Goal: Information Seeking & Learning: Learn about a topic

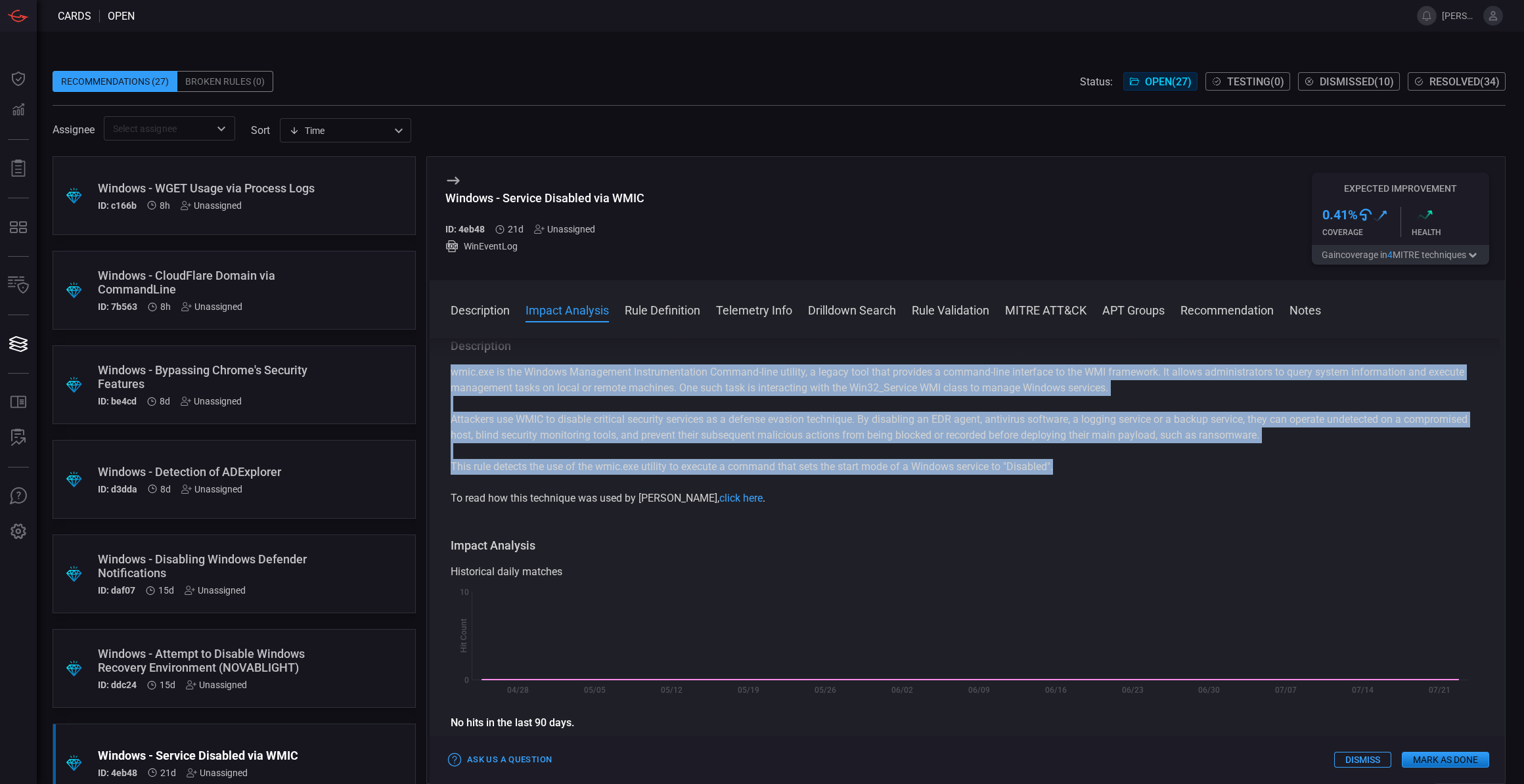
scroll to position [59, 0]
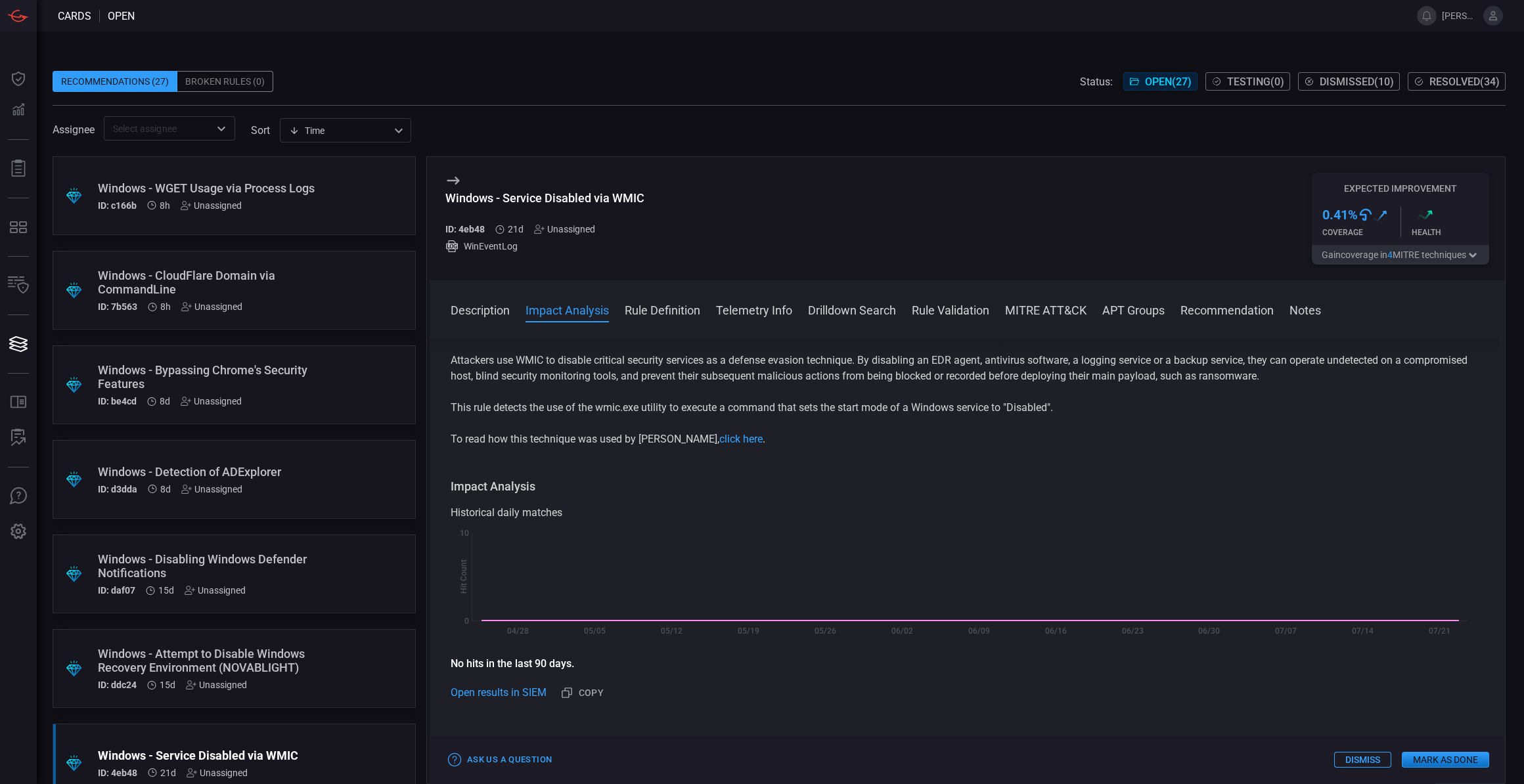
click at [555, 116] on div "Assignee ​ sort Time visibleUpdateTime ​" at bounding box center [779, 128] width 1453 height 24
drag, startPoint x: 106, startPoint y: 369, endPoint x: 265, endPoint y: 403, distance: 162.6
click at [265, 403] on div "Windows - Bypassing Chrome's Security Features ID: be4cd 8d Unassigned" at bounding box center [209, 385] width 223 height 44
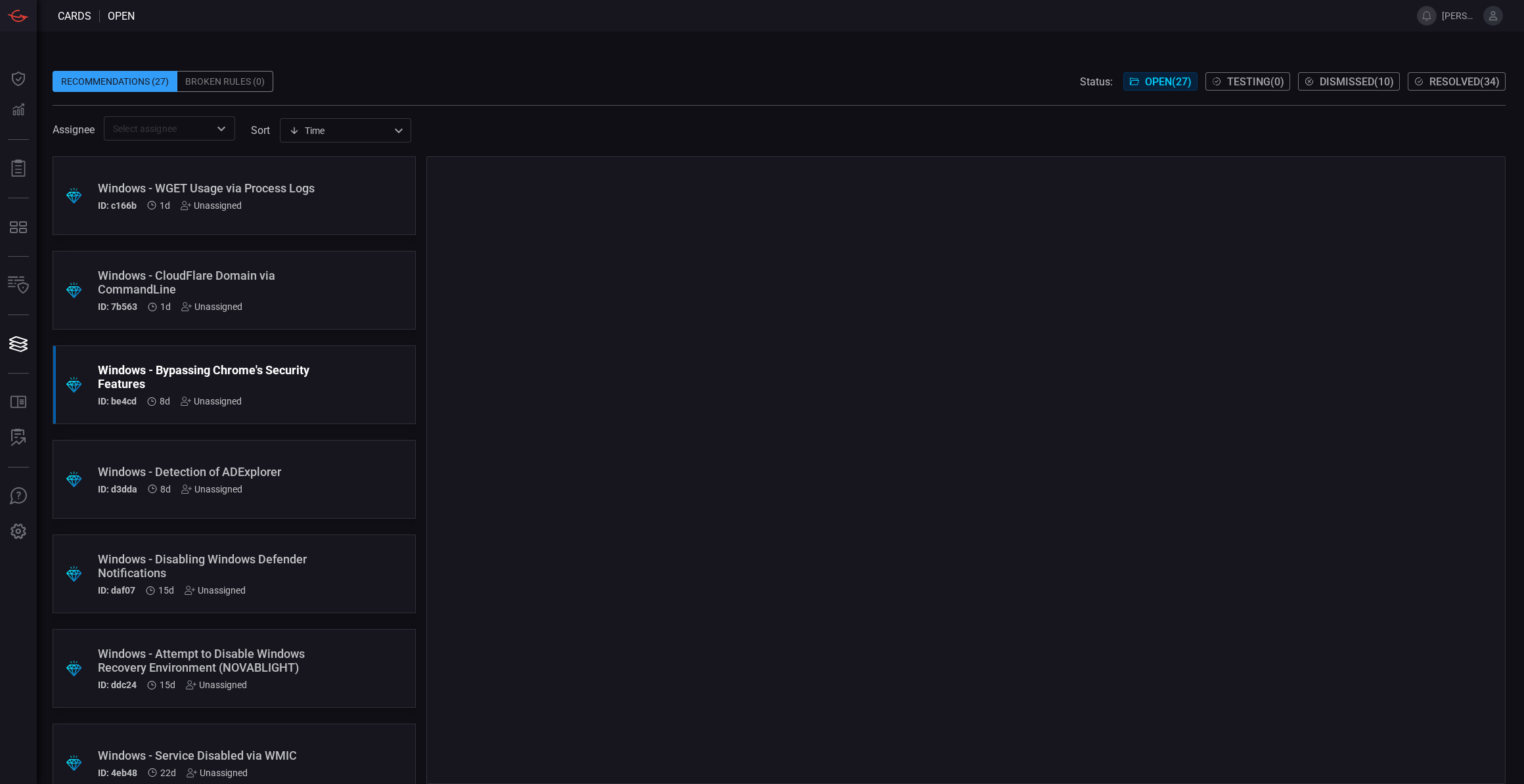
click at [547, 65] on span at bounding box center [779, 60] width 1453 height 19
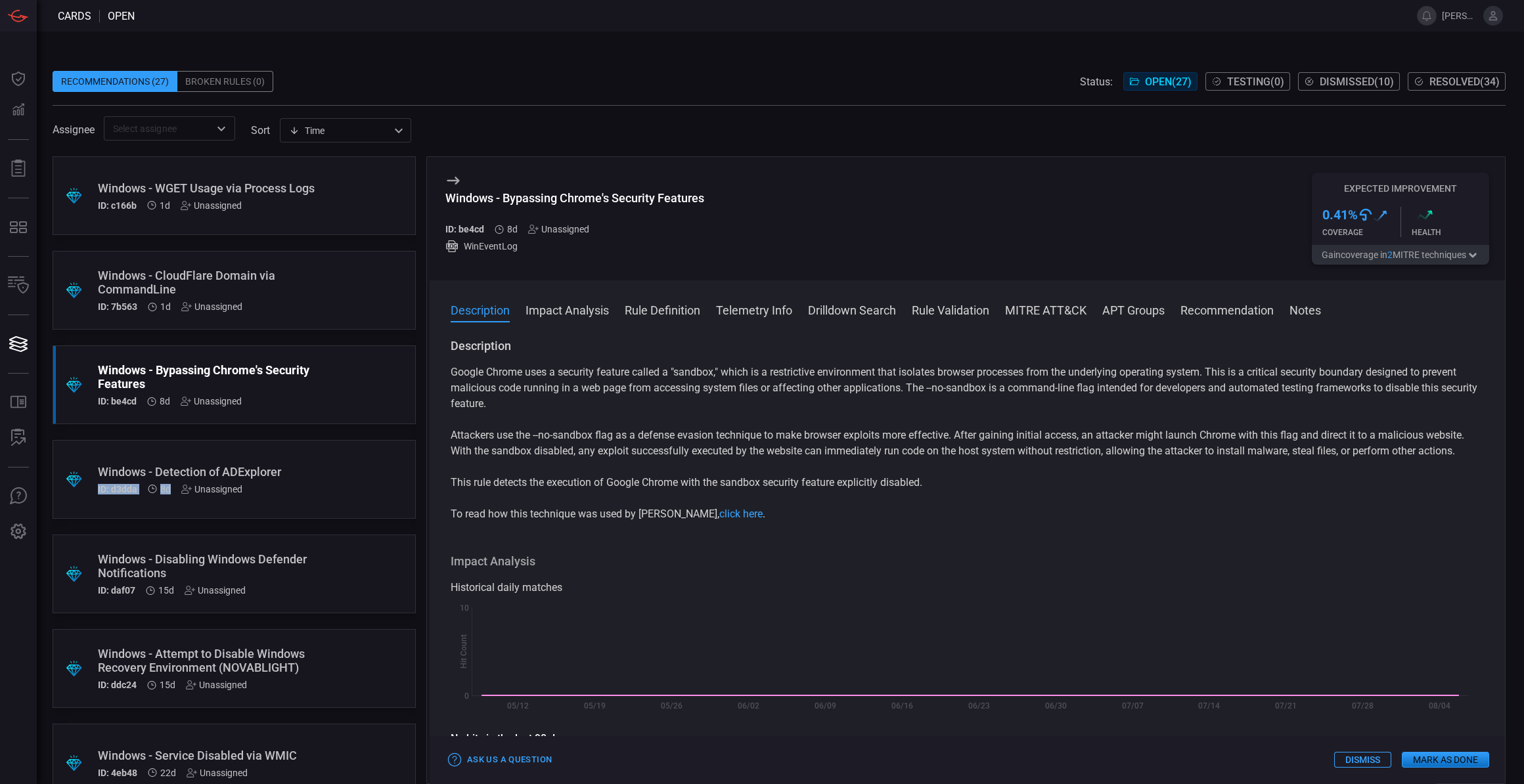
click at [311, 480] on div "Windows - Detection of ADExplorer ID: d3dda 8d Unassigned" at bounding box center [209, 480] width 223 height 30
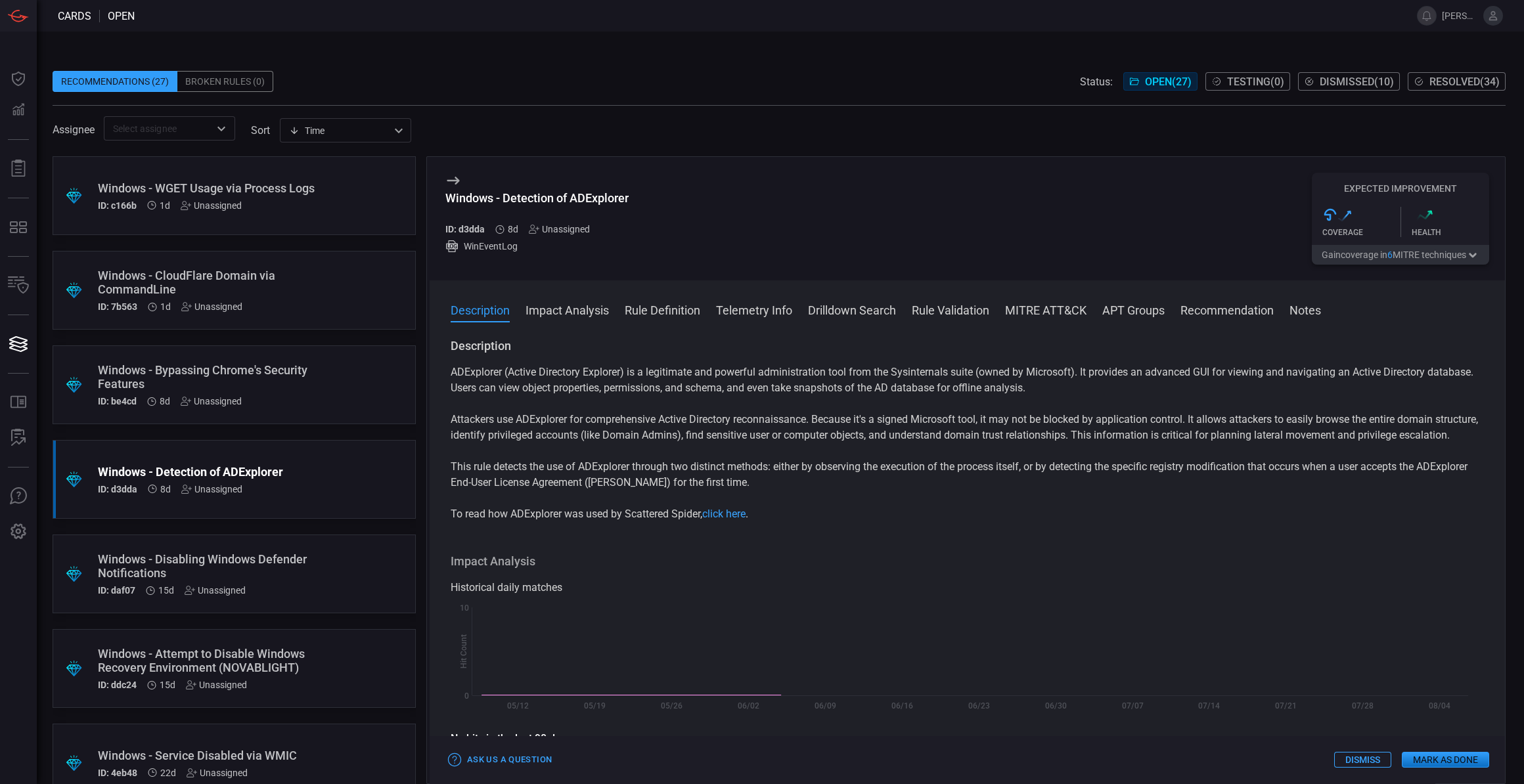
click at [560, 85] on div "Recommendations (27) Broken Rules (0) Status: Open ( 27 ) Testing ( 0 ) Dismiss…" at bounding box center [779, 81] width 1453 height 21
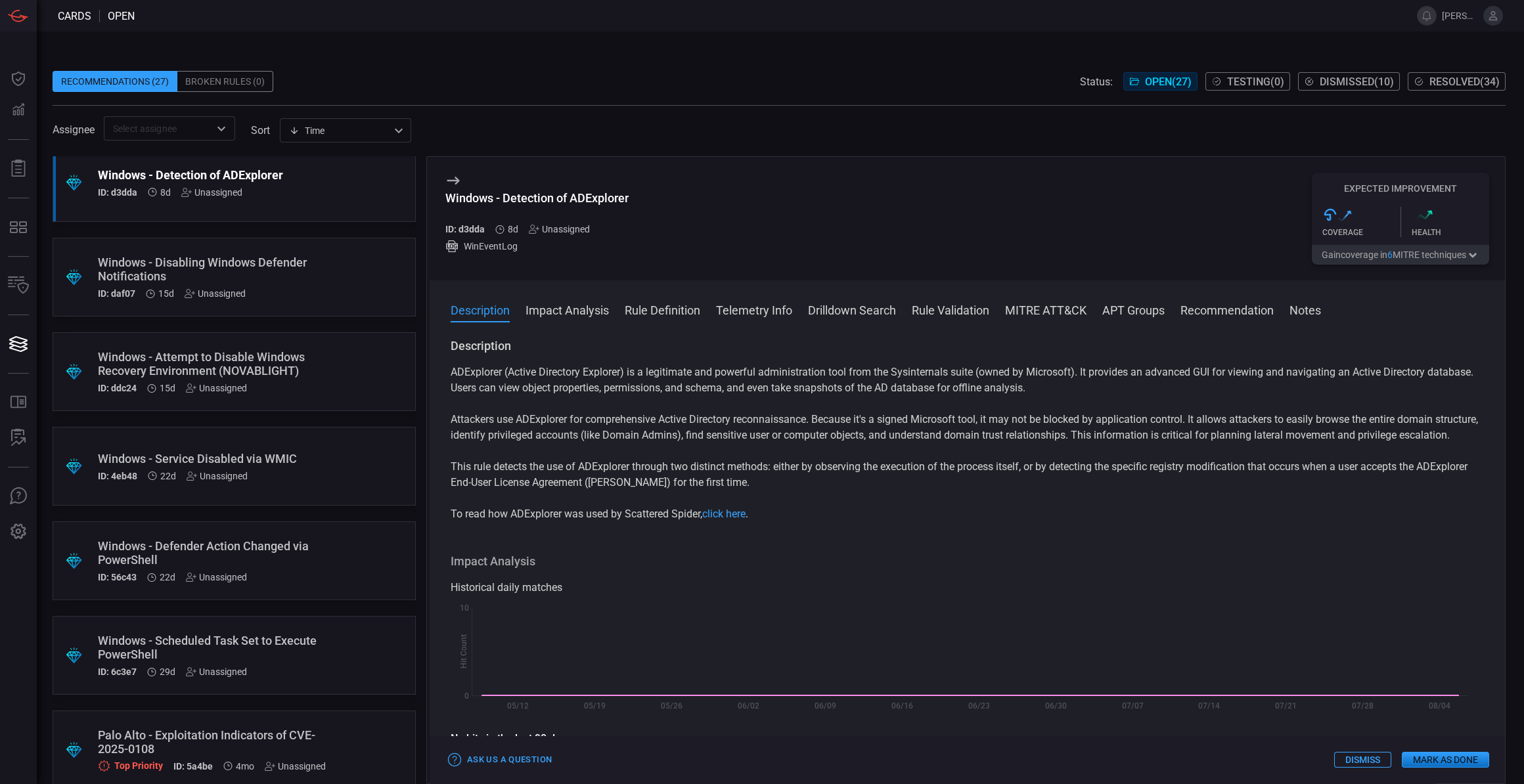
scroll to position [298, 0]
click at [333, 295] on div ".suggested_cards_icon{fill:url(#suggested_cards_icon);} Windows - Disabling Win…" at bounding box center [234, 275] width 363 height 79
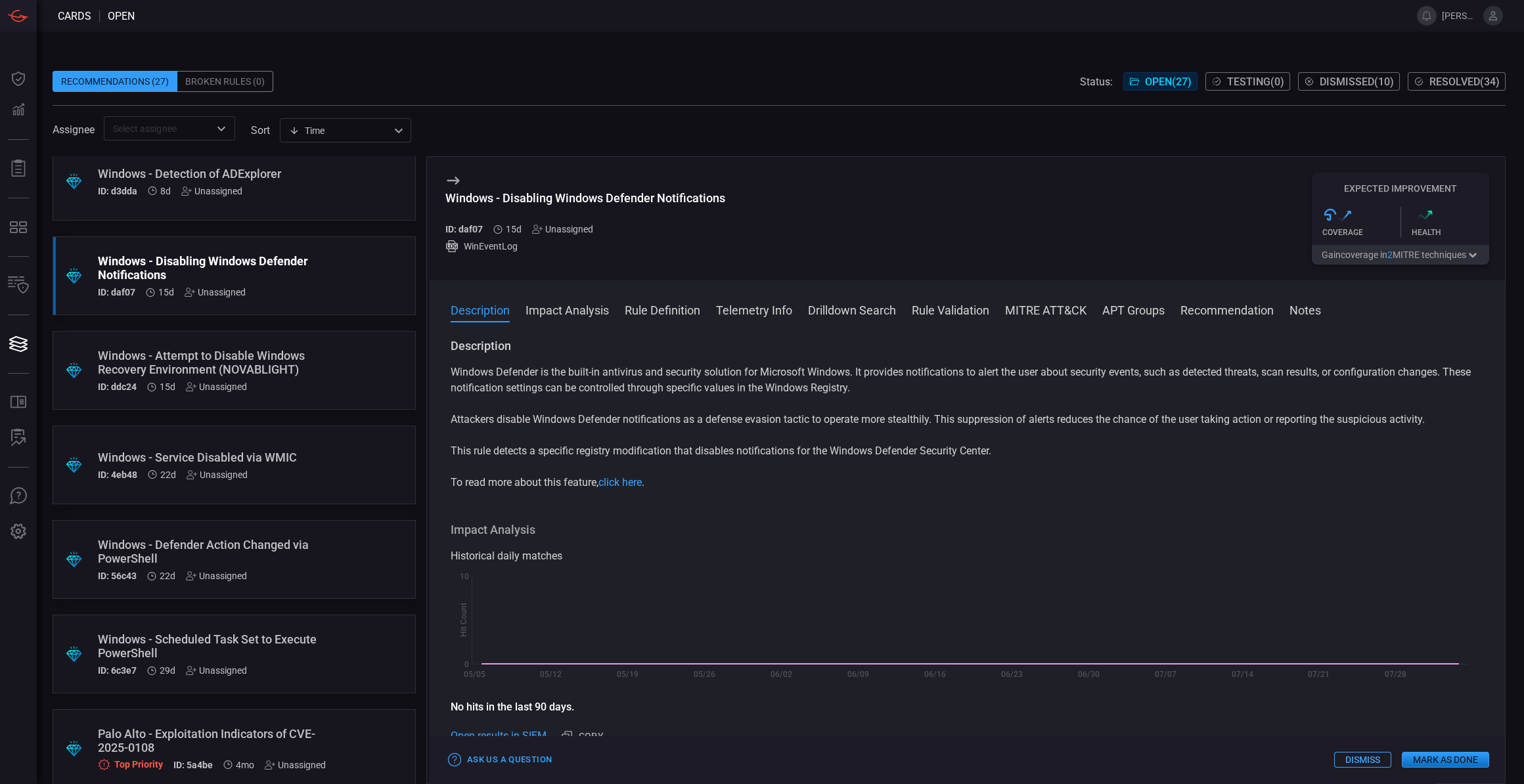
click at [314, 381] on div ".suggested_cards_icon{fill:url(#suggested_cards_icon);} Windows - Attempt to Di…" at bounding box center [234, 370] width 363 height 79
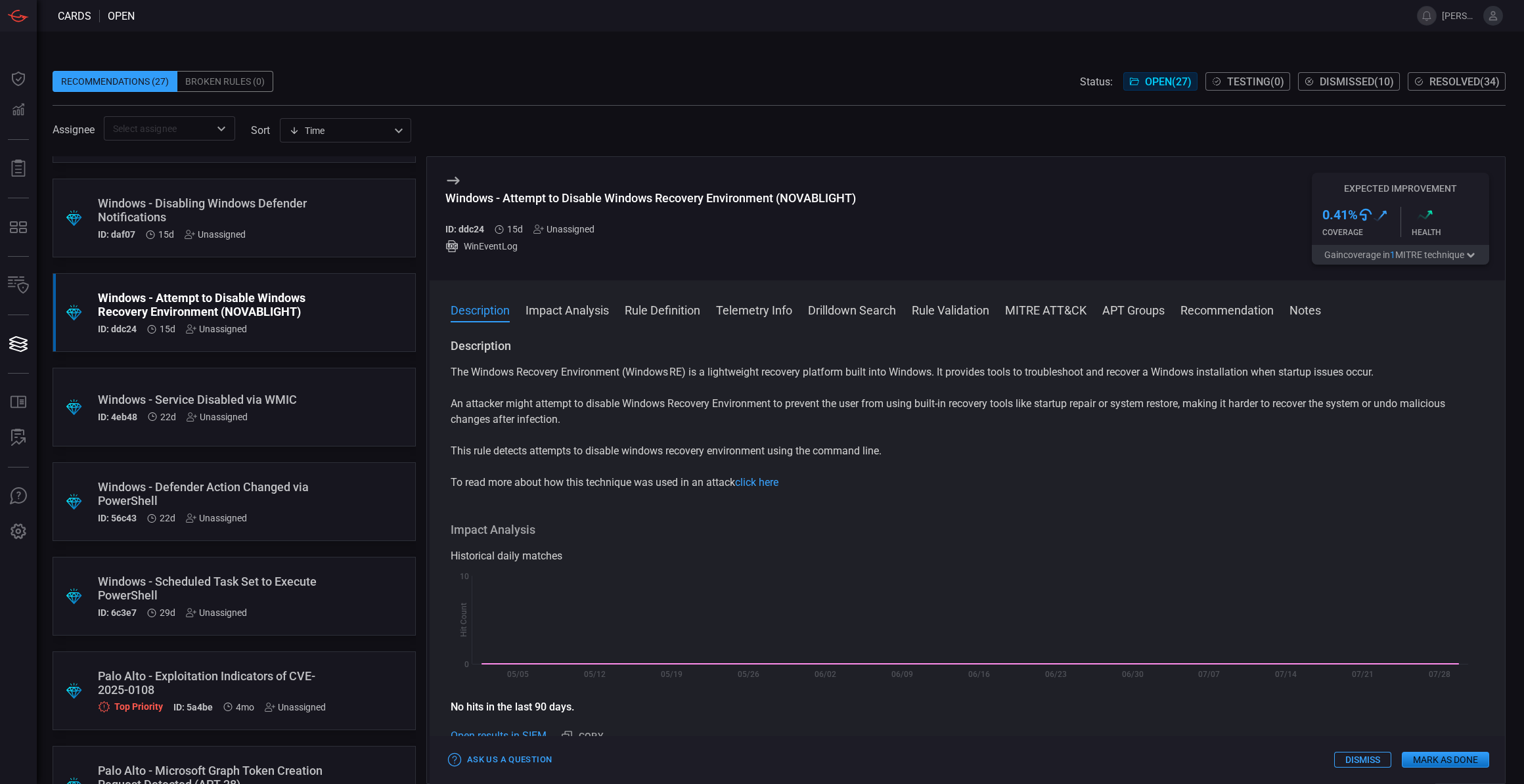
scroll to position [358, 0]
click at [234, 591] on div "Windows - Scheduled Task Set to Execute PowerShell" at bounding box center [209, 586] width 223 height 28
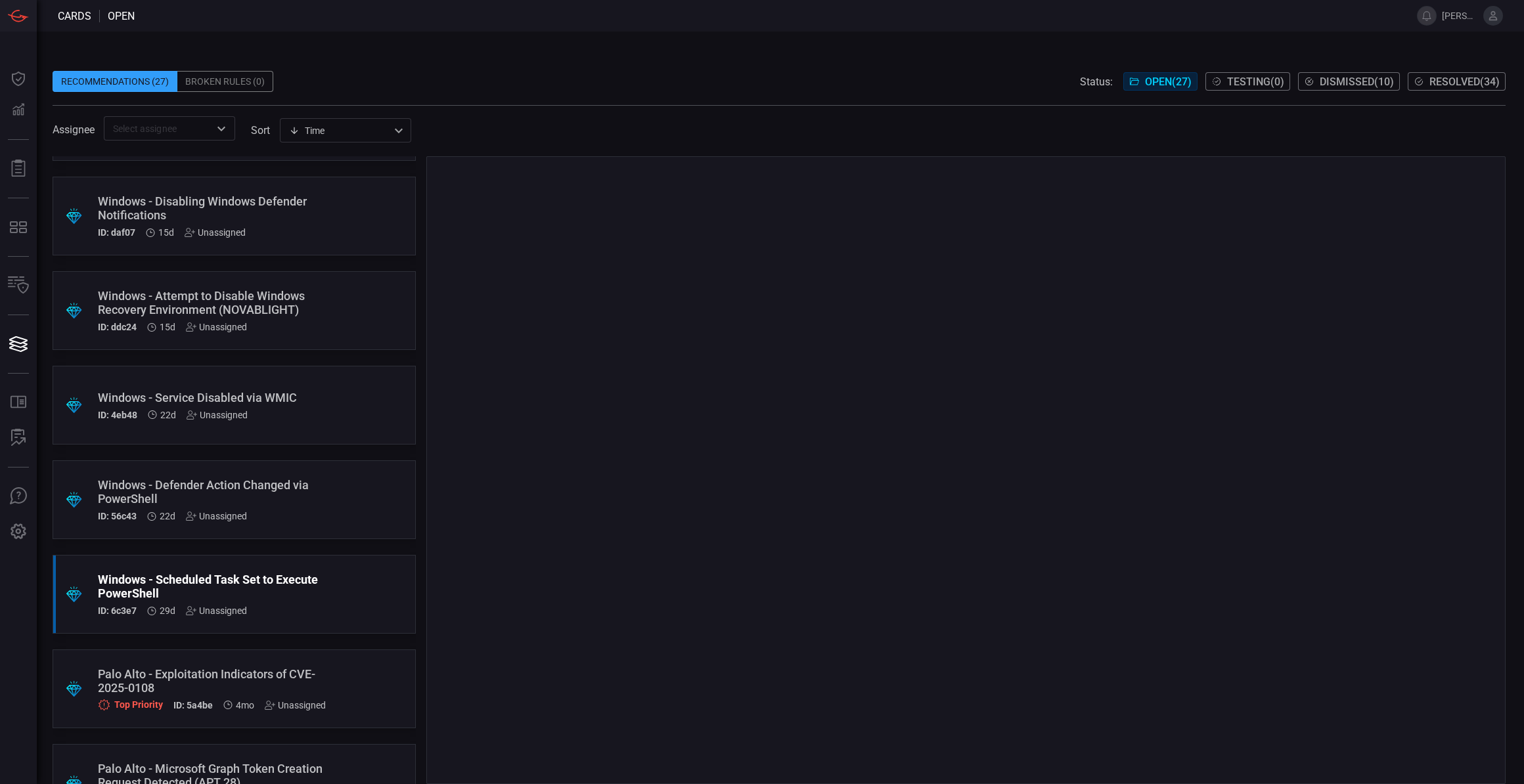
click at [252, 409] on div "ID: 4eb48 22d Unassigned" at bounding box center [209, 415] width 223 height 11
click at [269, 322] on div "ID: ddc24 15d Unassigned" at bounding box center [209, 327] width 223 height 11
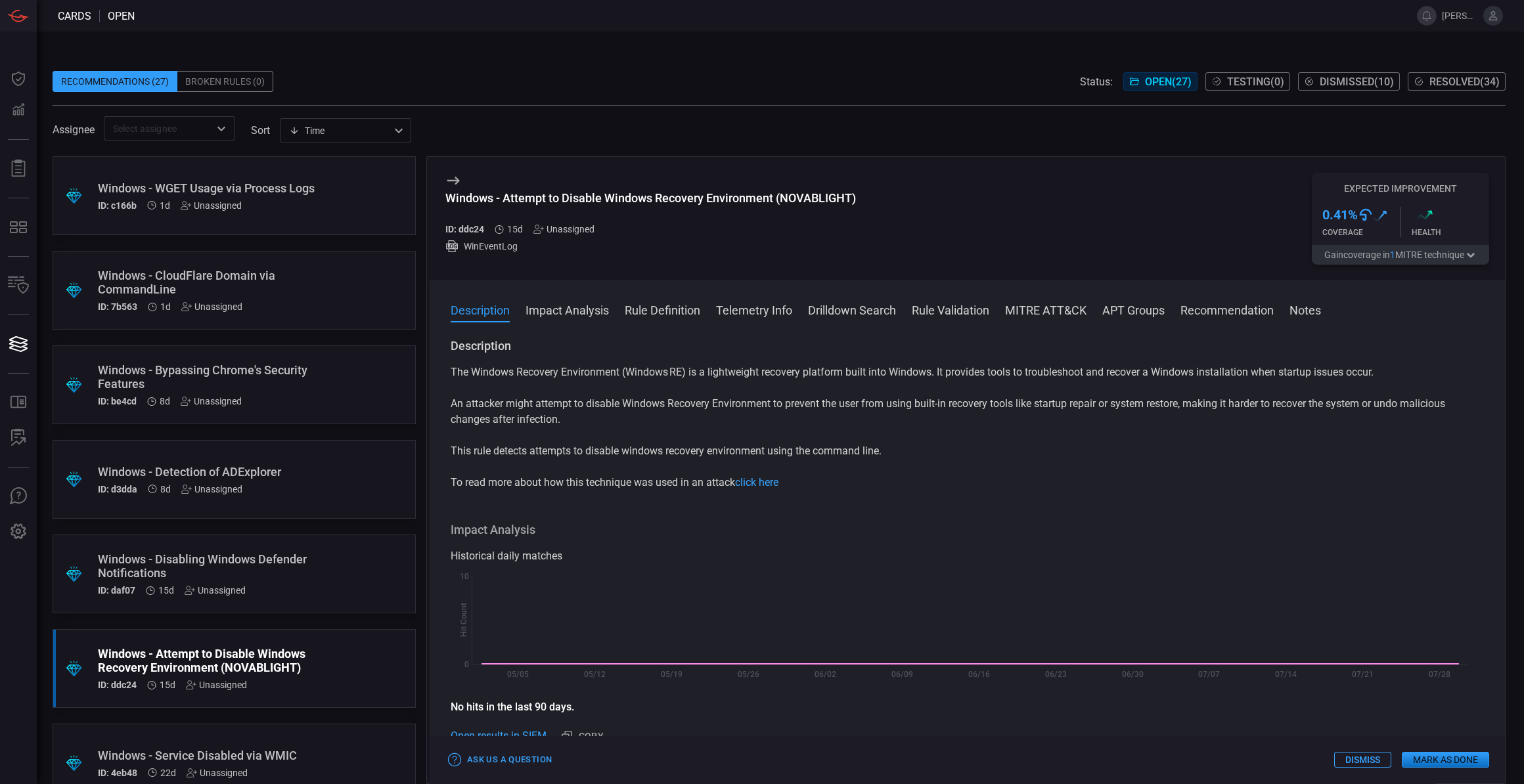
click at [1460, 254] on button "Gain coverage in 1 MITRE technique" at bounding box center [1400, 254] width 177 height 19
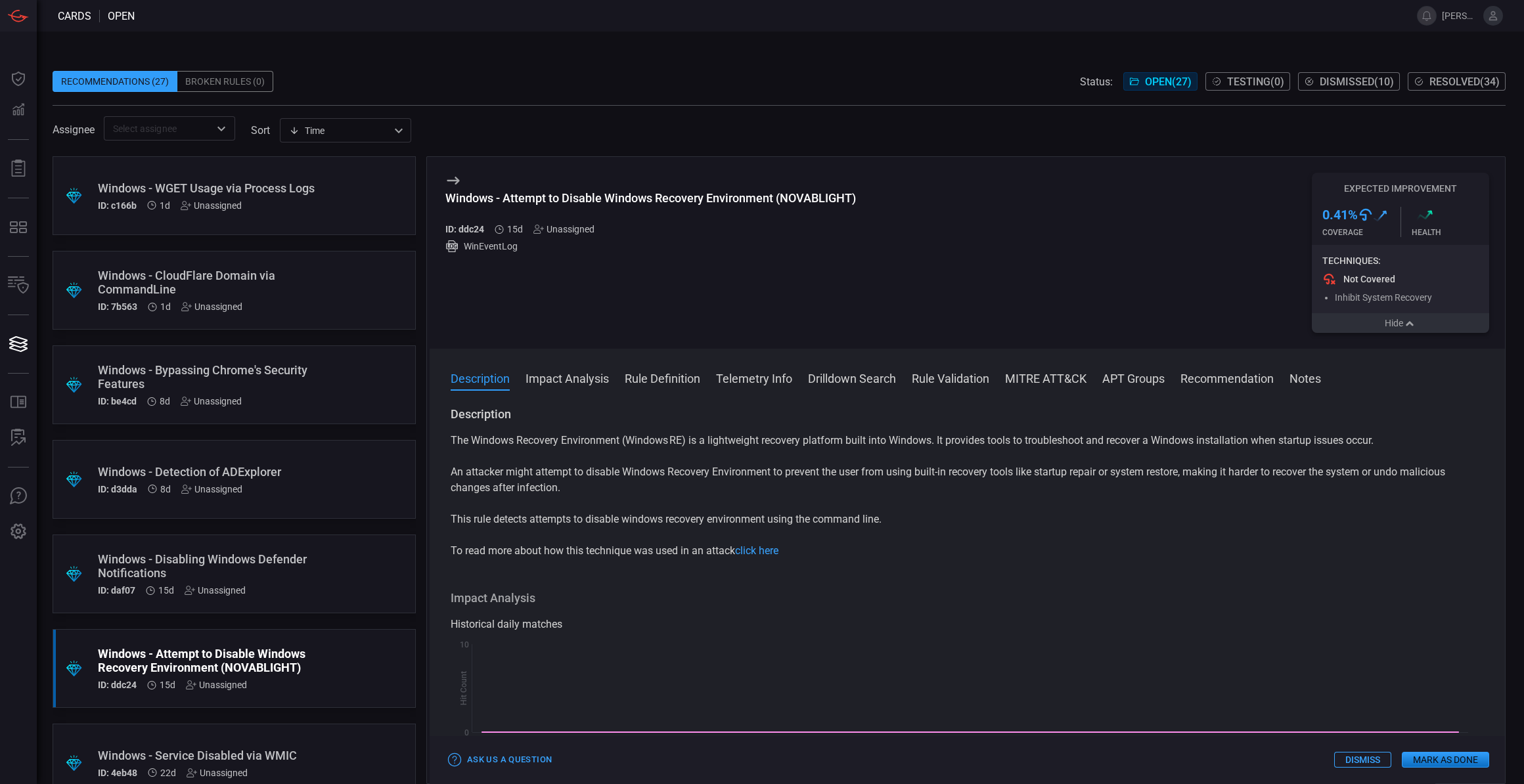
click at [1411, 325] on icon "button" at bounding box center [1409, 324] width 7 height 5
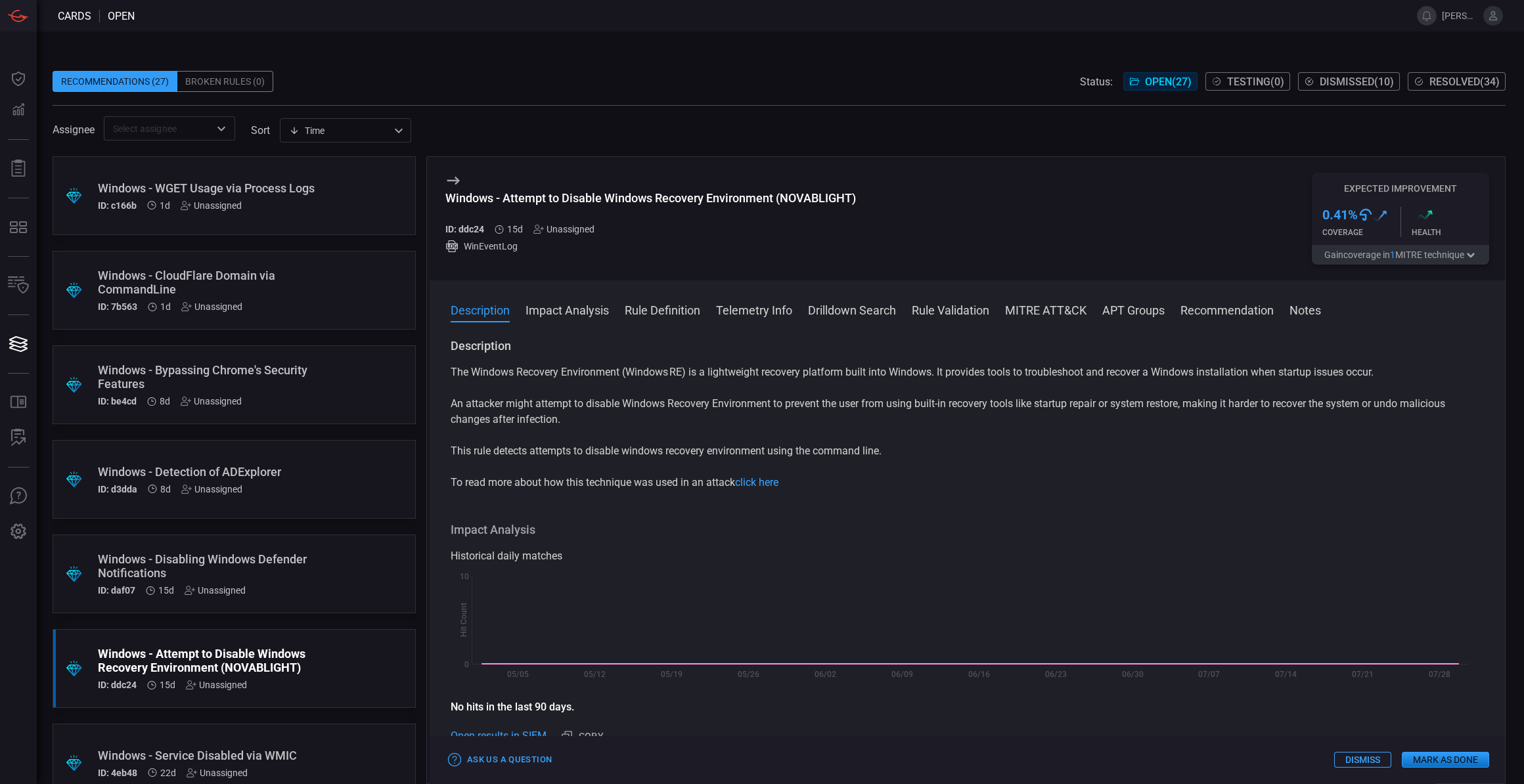
click at [327, 277] on div ".suggested_cards_icon{fill:url(#suggested_cards_icon);} Windows - CloudFlare Do…" at bounding box center [234, 290] width 363 height 79
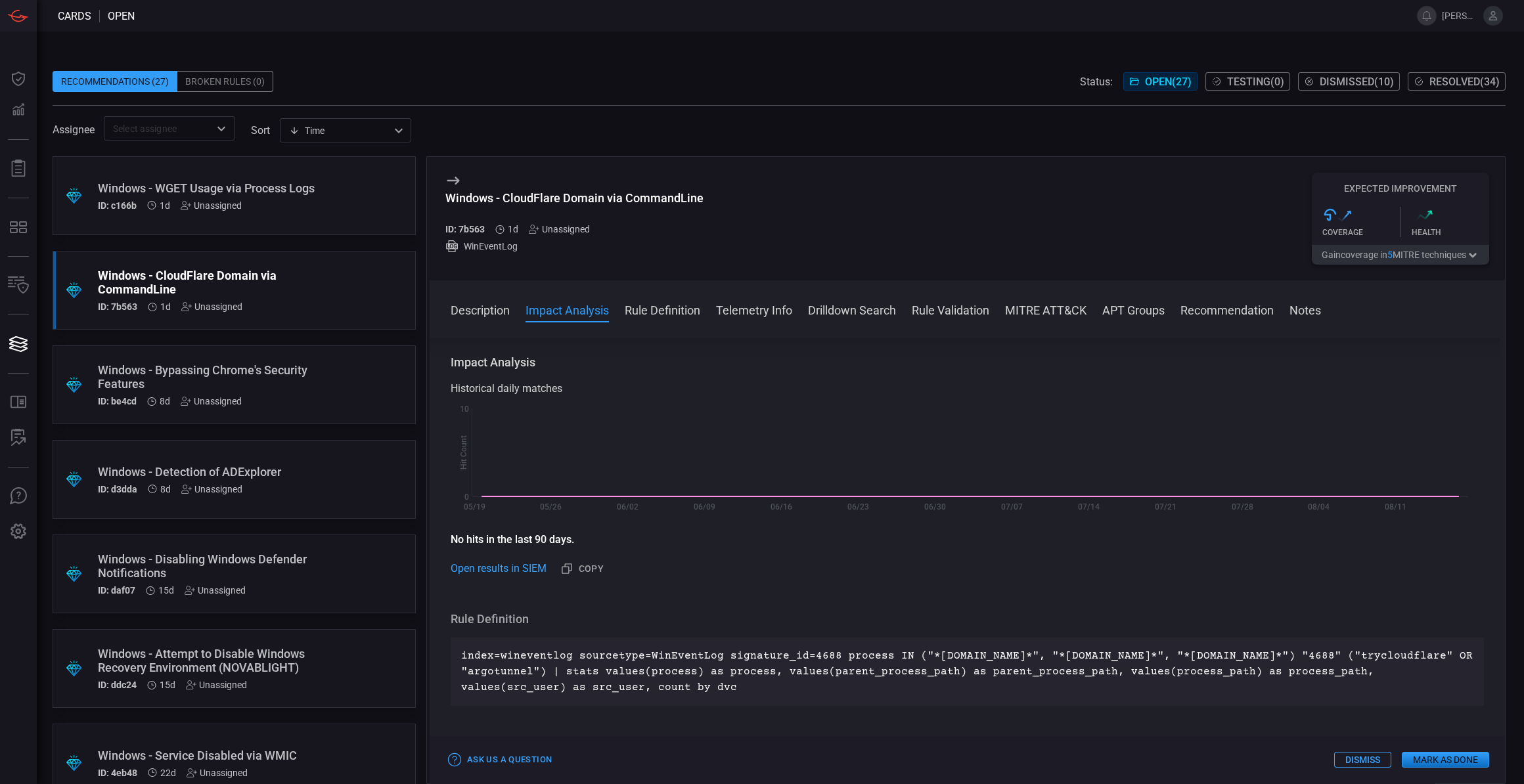
scroll to position [238, 0]
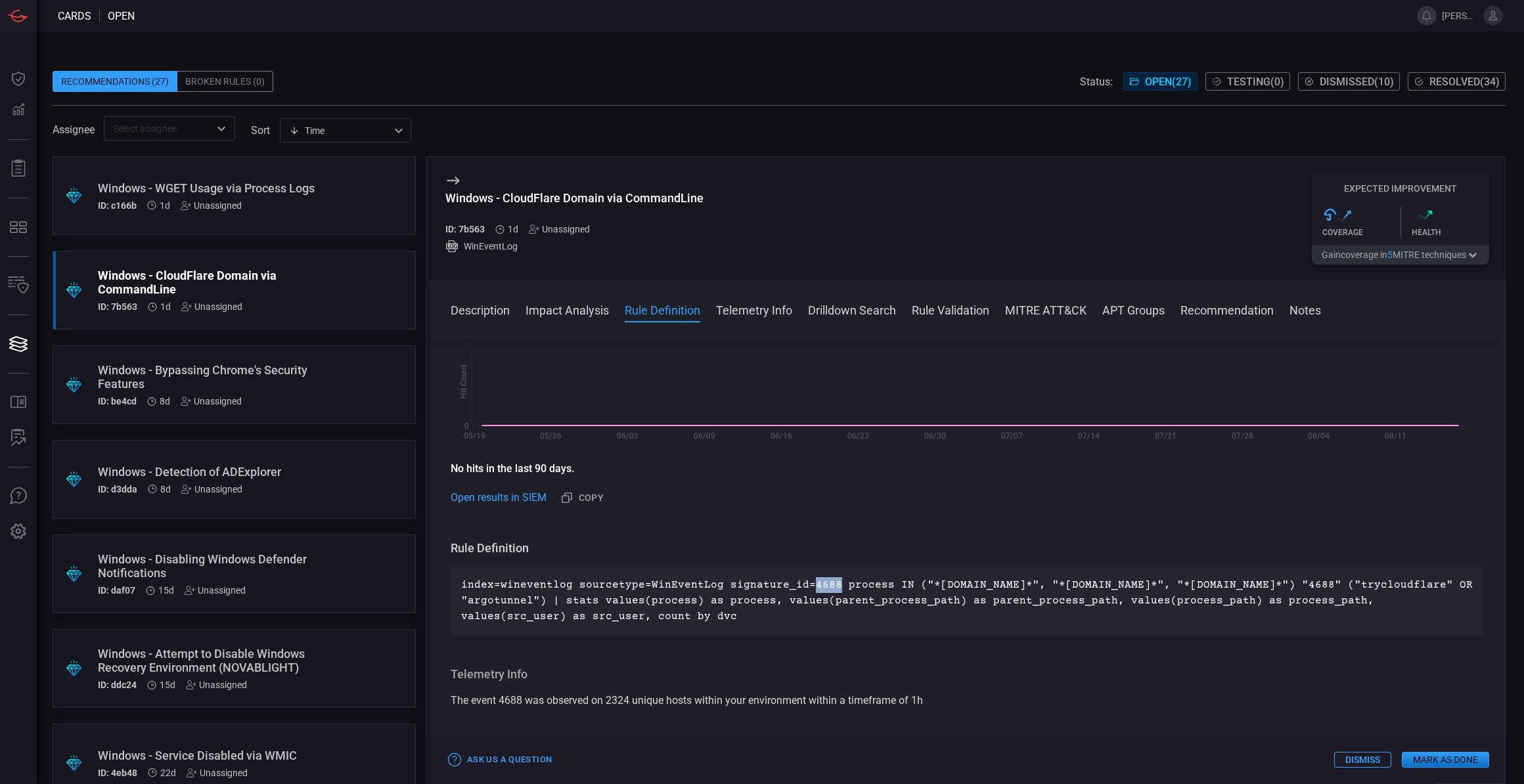
drag, startPoint x: 826, startPoint y: 587, endPoint x: 800, endPoint y: 585, distance: 26.1
click at [800, 585] on p "index=wineventlog sourcetype=WinEventLog signature_id=4688 process IN ("*[DOMAI…" at bounding box center [967, 601] width 1012 height 47
drag, startPoint x: 800, startPoint y: 585, endPoint x: 781, endPoint y: 533, distance: 55.4
click at [781, 533] on div "Description Cloudflare Tunnel is a service that creates a secure tunnel between…" at bounding box center [967, 558] width 1076 height 440
click at [1403, 252] on button "Gain coverage in 5 MITRE technique s" at bounding box center [1400, 254] width 177 height 19
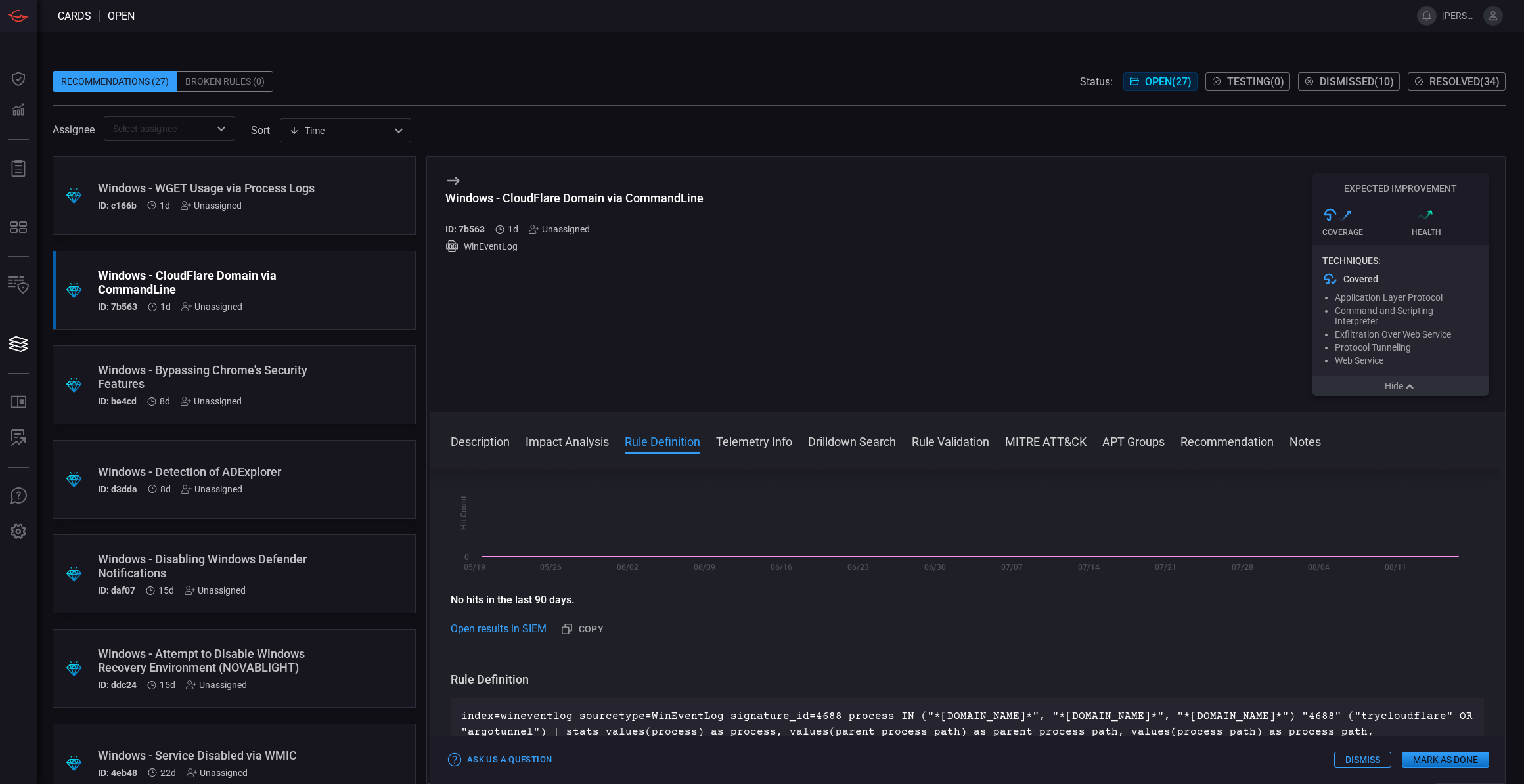
click at [1411, 392] on icon "button" at bounding box center [1410, 387] width 13 height 11
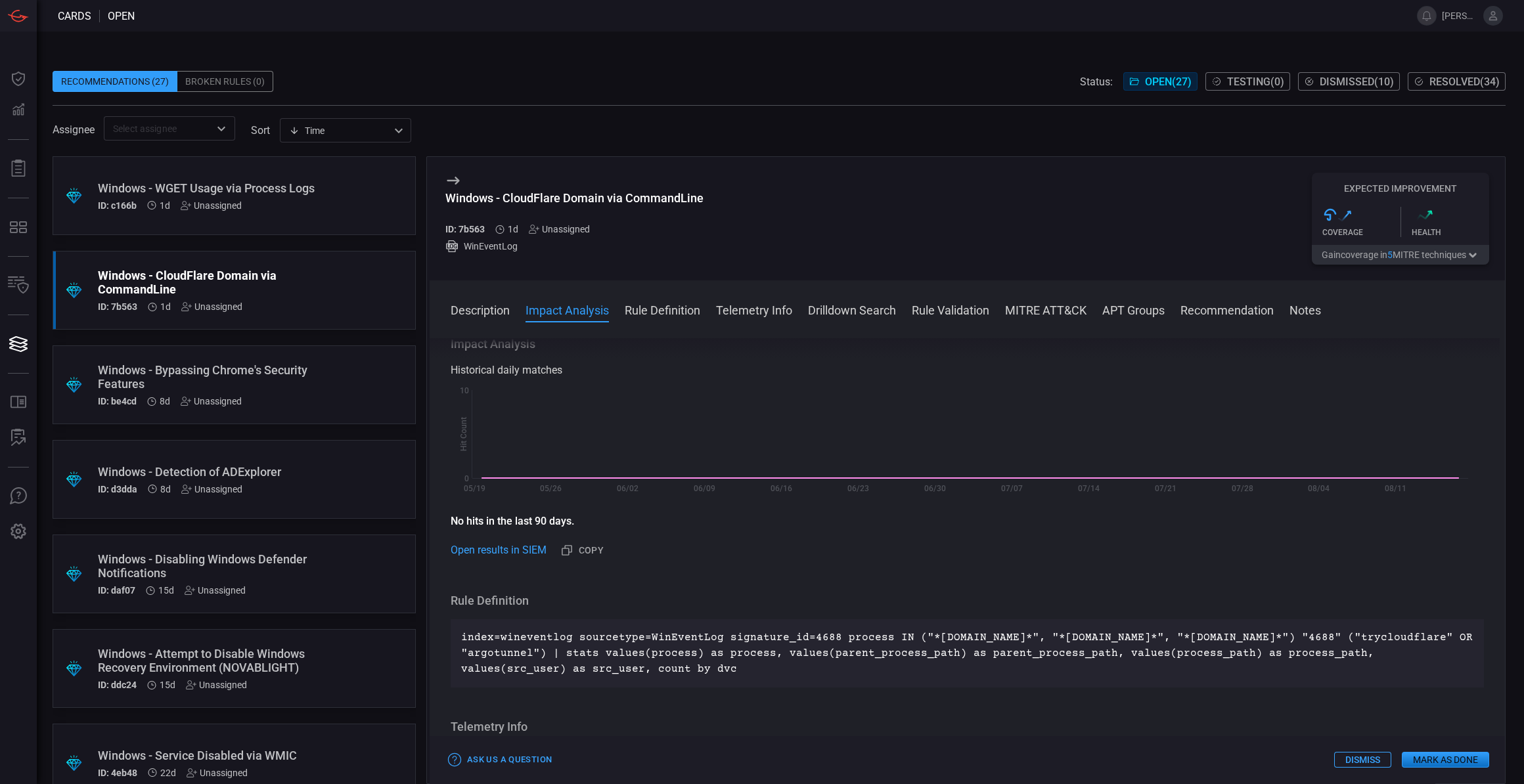
scroll to position [179, 0]
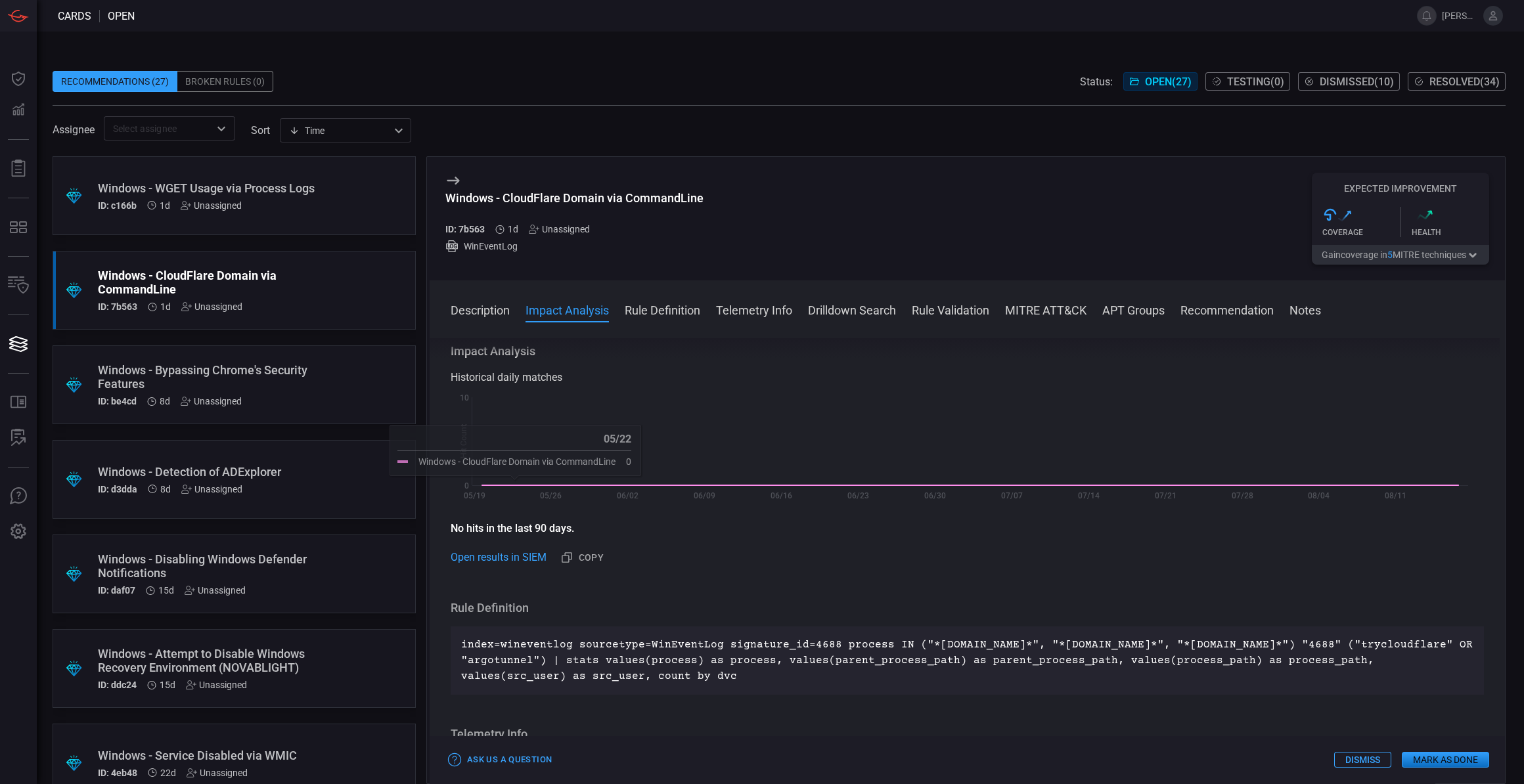
click at [270, 211] on div "ID: c166b 1d Unassigned" at bounding box center [209, 205] width 223 height 11
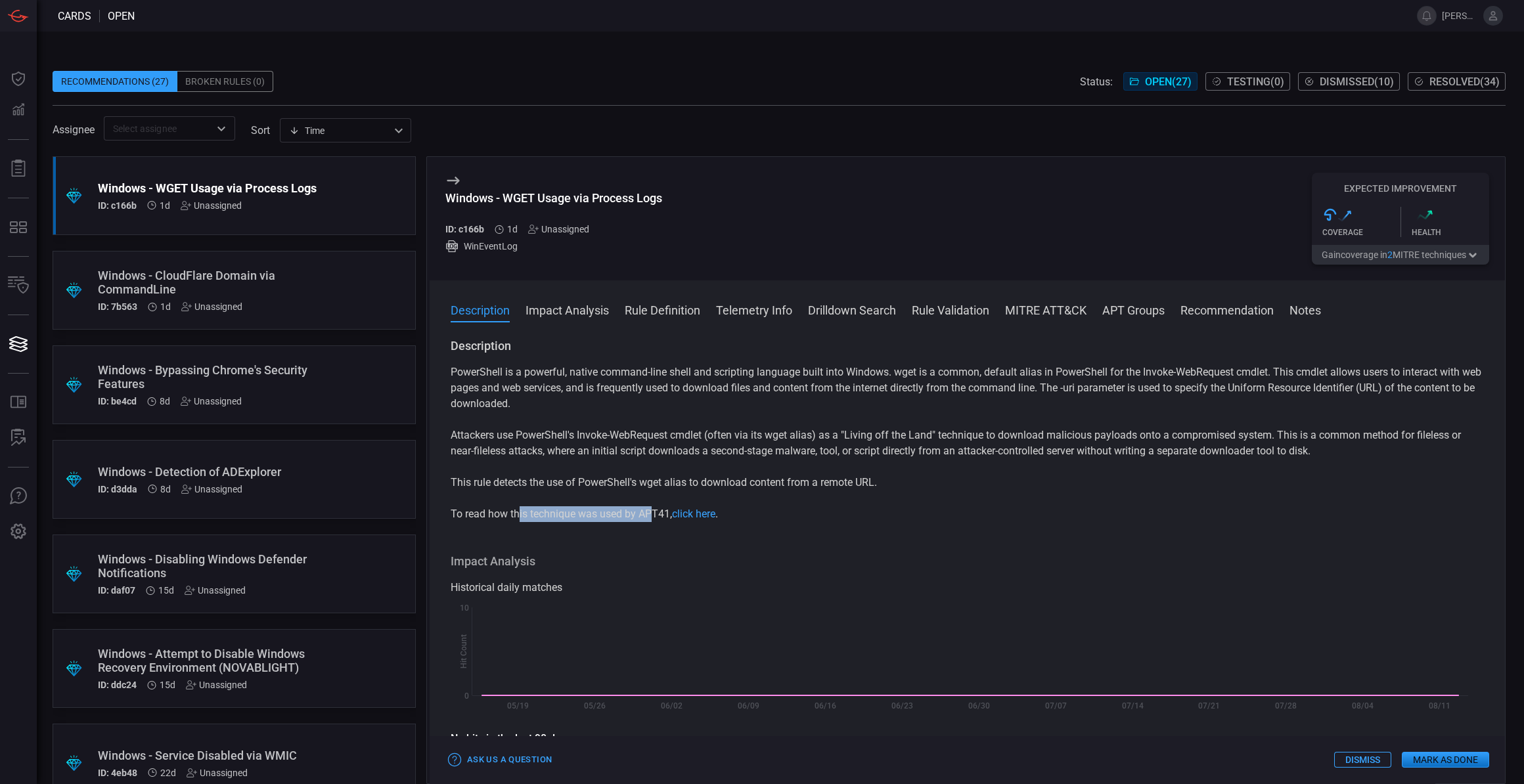
drag, startPoint x: 518, startPoint y: 508, endPoint x: 650, endPoint y: 516, distance: 132.2
click at [650, 516] on p "To read how this technique was used by APT41, click here ." at bounding box center [967, 513] width 1033 height 15
click at [648, 515] on p "To read how this technique was used by APT41, click here ." at bounding box center [967, 513] width 1033 height 15
click at [571, 483] on p "This rule detects the use of PowerShell's wget alias to download content from a…" at bounding box center [967, 482] width 1033 height 15
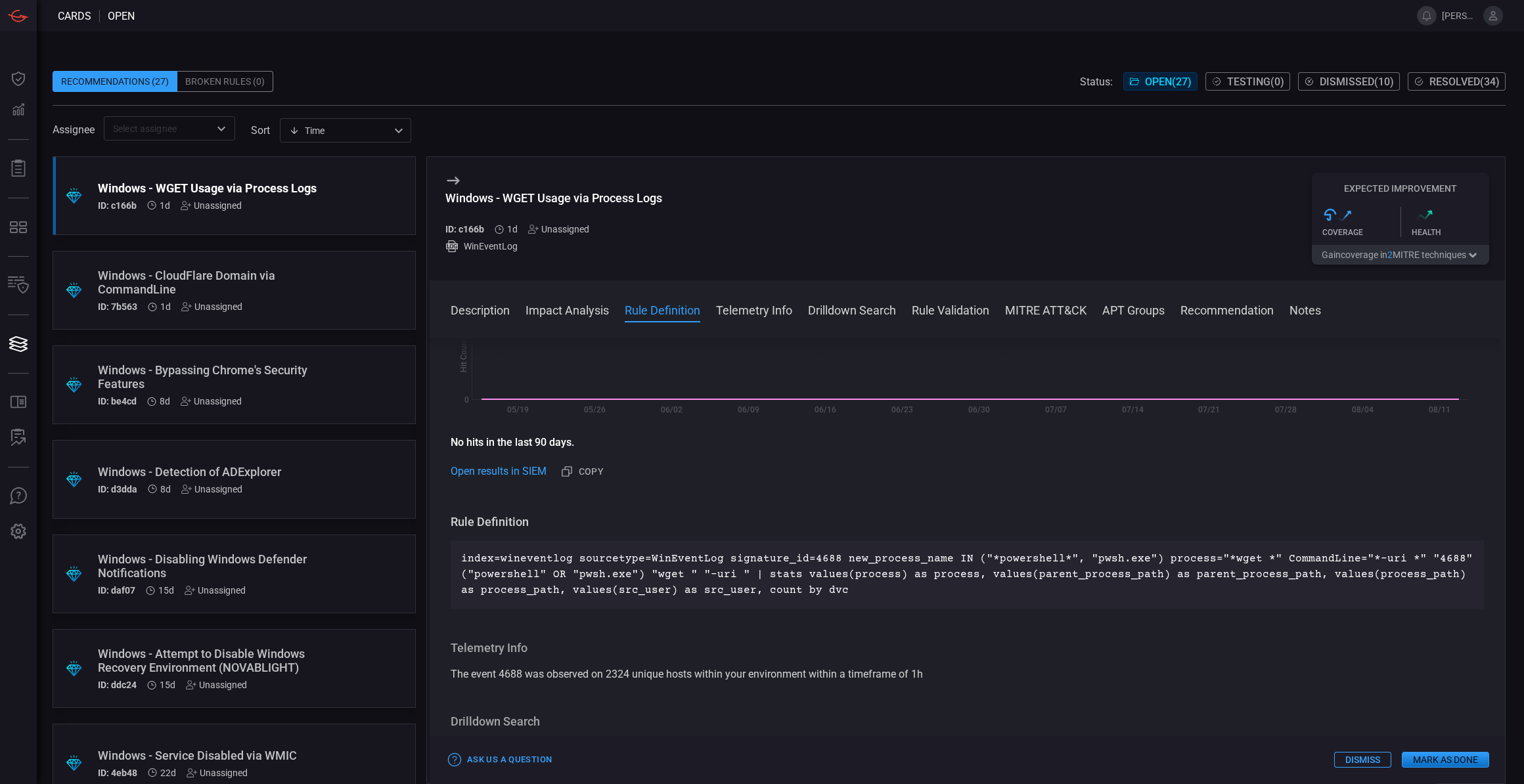
scroll to position [298, 0]
drag, startPoint x: 790, startPoint y: 552, endPoint x: 819, endPoint y: 555, distance: 29.2
click at [819, 555] on p "index=wineventlog sourcetype=WinEventLog signature_id=4688 new_process_name IN …" at bounding box center [967, 573] width 1012 height 47
click at [823, 560] on p "index=wineventlog sourcetype=WinEventLog signature_id=4688 new_process_name IN …" at bounding box center [967, 573] width 1012 height 47
drag, startPoint x: 949, startPoint y: 565, endPoint x: 941, endPoint y: 569, distance: 8.9
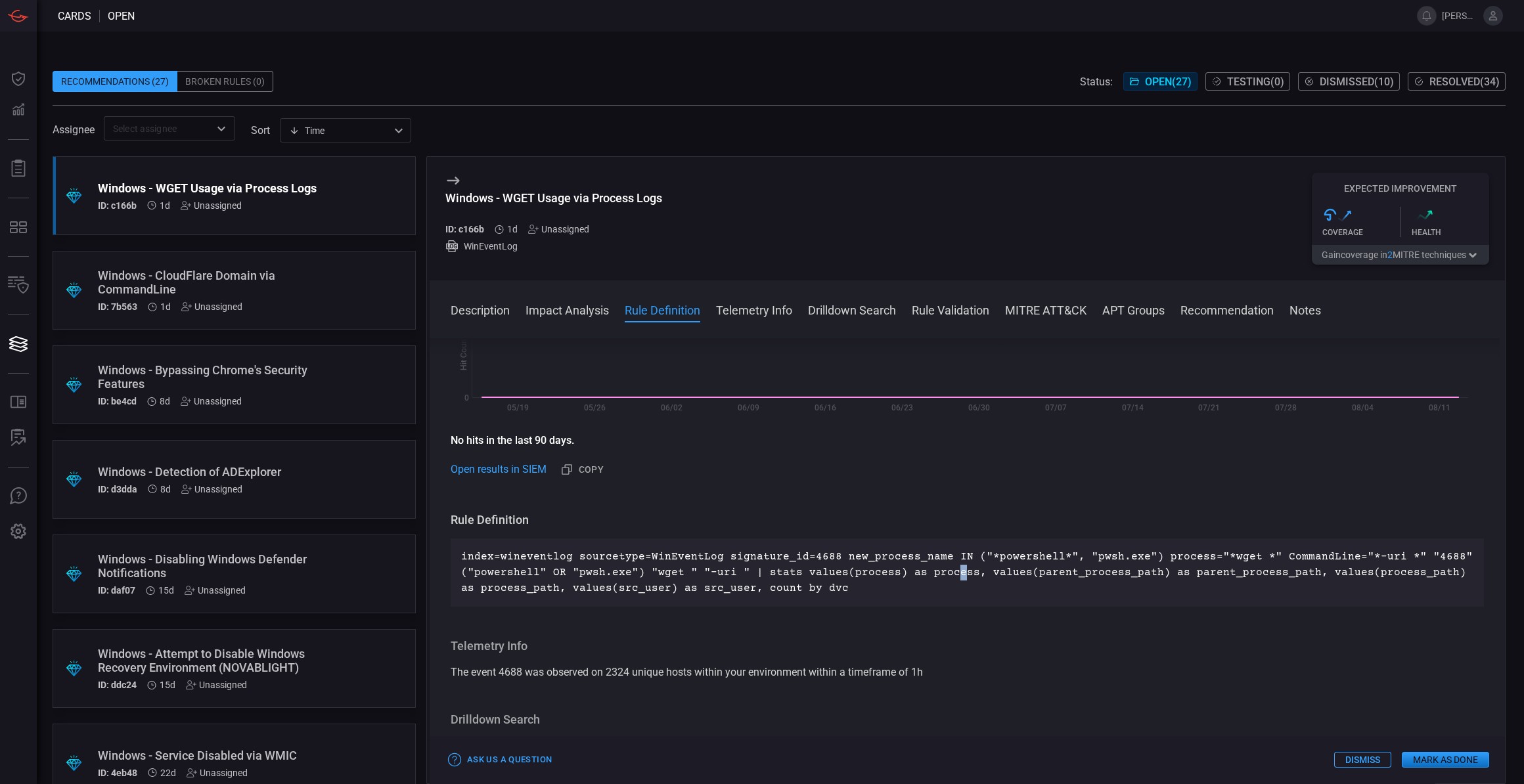
click at [941, 569] on p "index=wineventlog sourcetype=WinEventLog signature_id=4688 new_process_name IN …" at bounding box center [967, 573] width 1012 height 47
drag, startPoint x: 941, startPoint y: 569, endPoint x: 993, endPoint y: 560, distance: 52.8
click at [992, 560] on p "index=wineventlog sourcetype=WinEventLog signature_id=4688 new_process_name IN …" at bounding box center [967, 573] width 1012 height 47
drag, startPoint x: 1231, startPoint y: 556, endPoint x: 1198, endPoint y: 556, distance: 33.0
click at [1198, 556] on p "index=wineventlog sourcetype=WinEventLog signature_id=4688 new_process_name IN …" at bounding box center [967, 573] width 1012 height 47
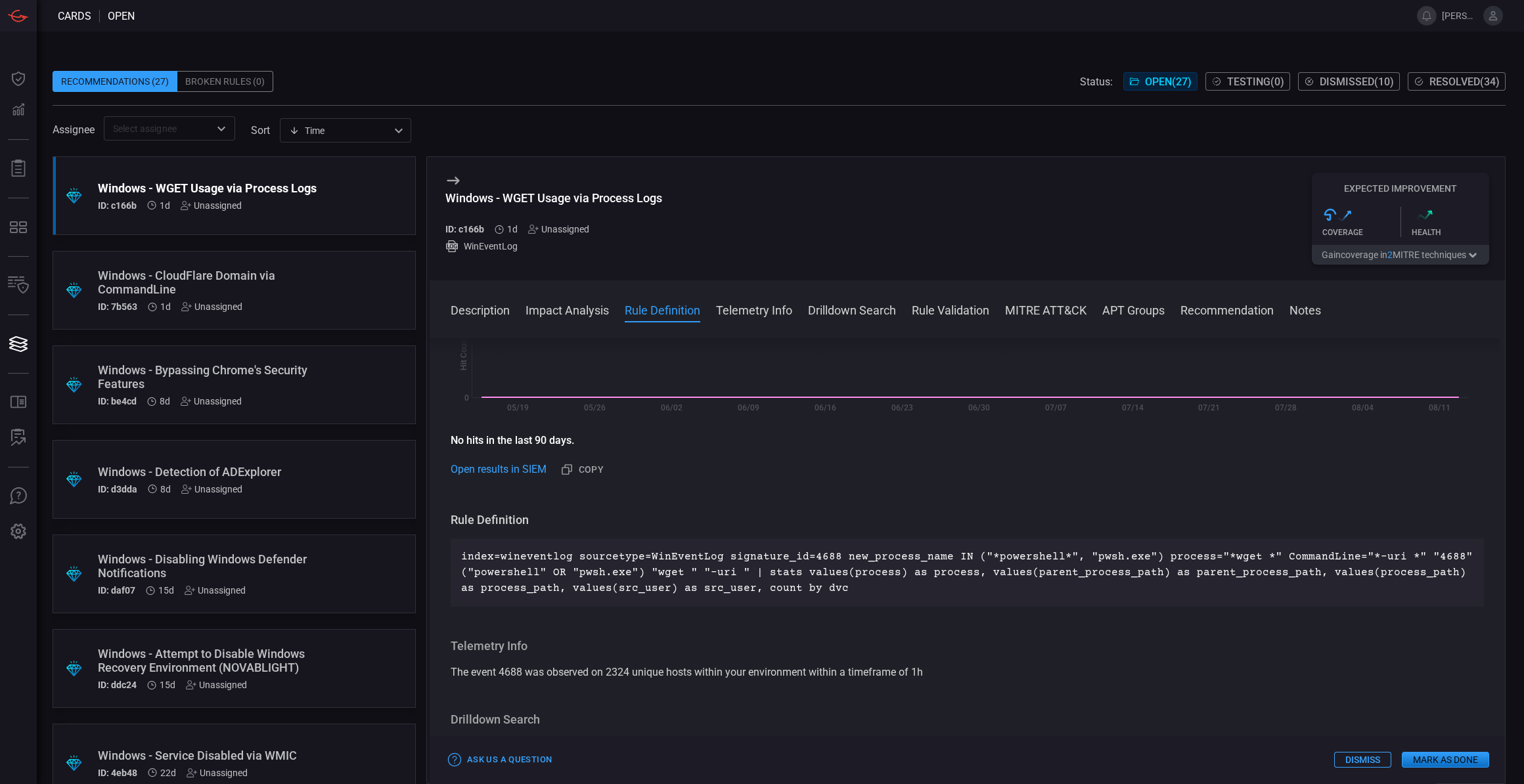
drag, startPoint x: 1198, startPoint y: 556, endPoint x: 1284, endPoint y: 548, distance: 86.4
click at [1282, 549] on p "index=wineventlog sourcetype=WinEventLog signature_id=4688 new_process_name IN …" at bounding box center [967, 573] width 1012 height 47
drag, startPoint x: 1335, startPoint y: 556, endPoint x: 1369, endPoint y: 558, distance: 34.1
click at [1369, 558] on p "index=wineventlog sourcetype=WinEventLog signature_id=4688 new_process_name IN …" at bounding box center [967, 573] width 1012 height 47
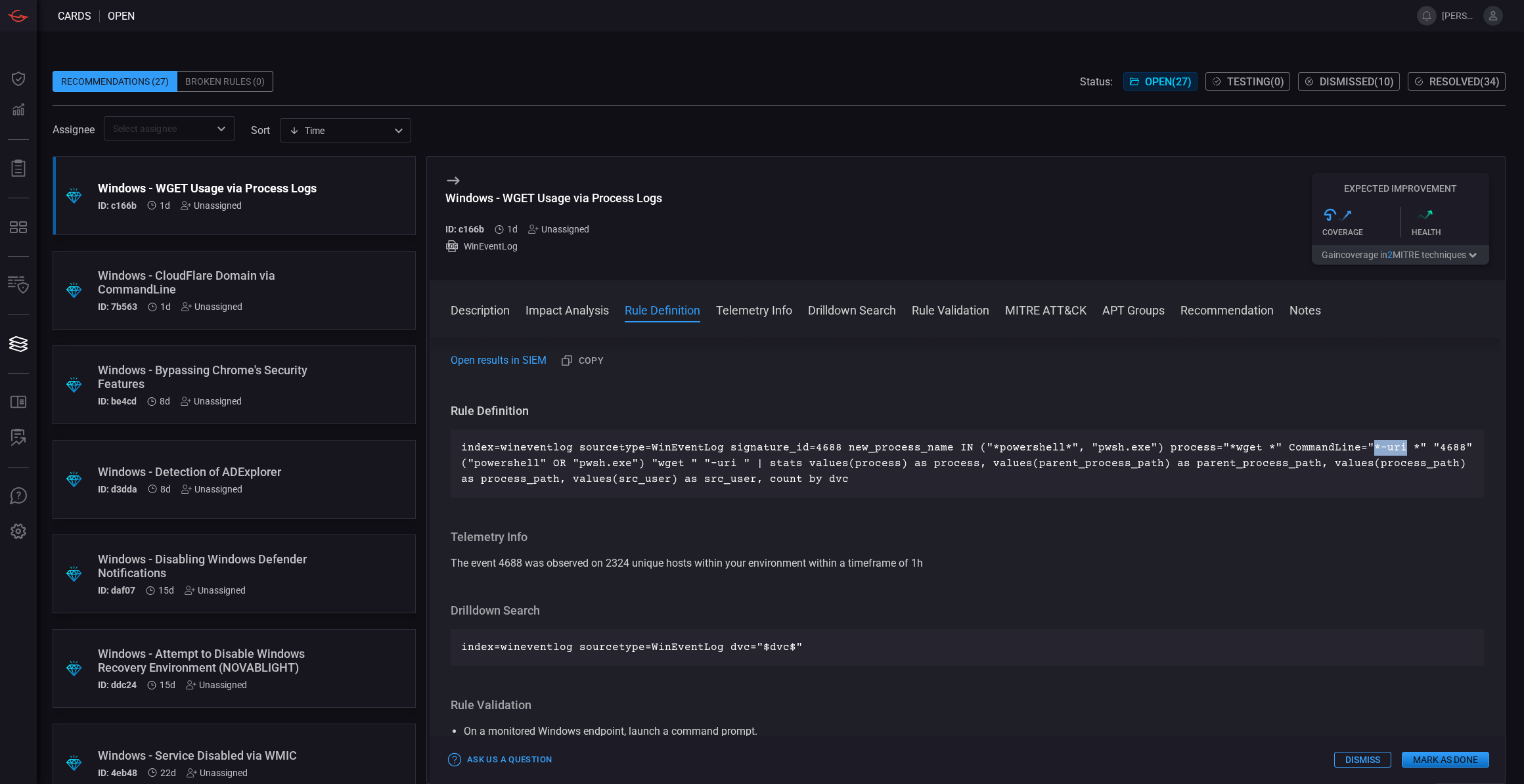
scroll to position [358, 0]
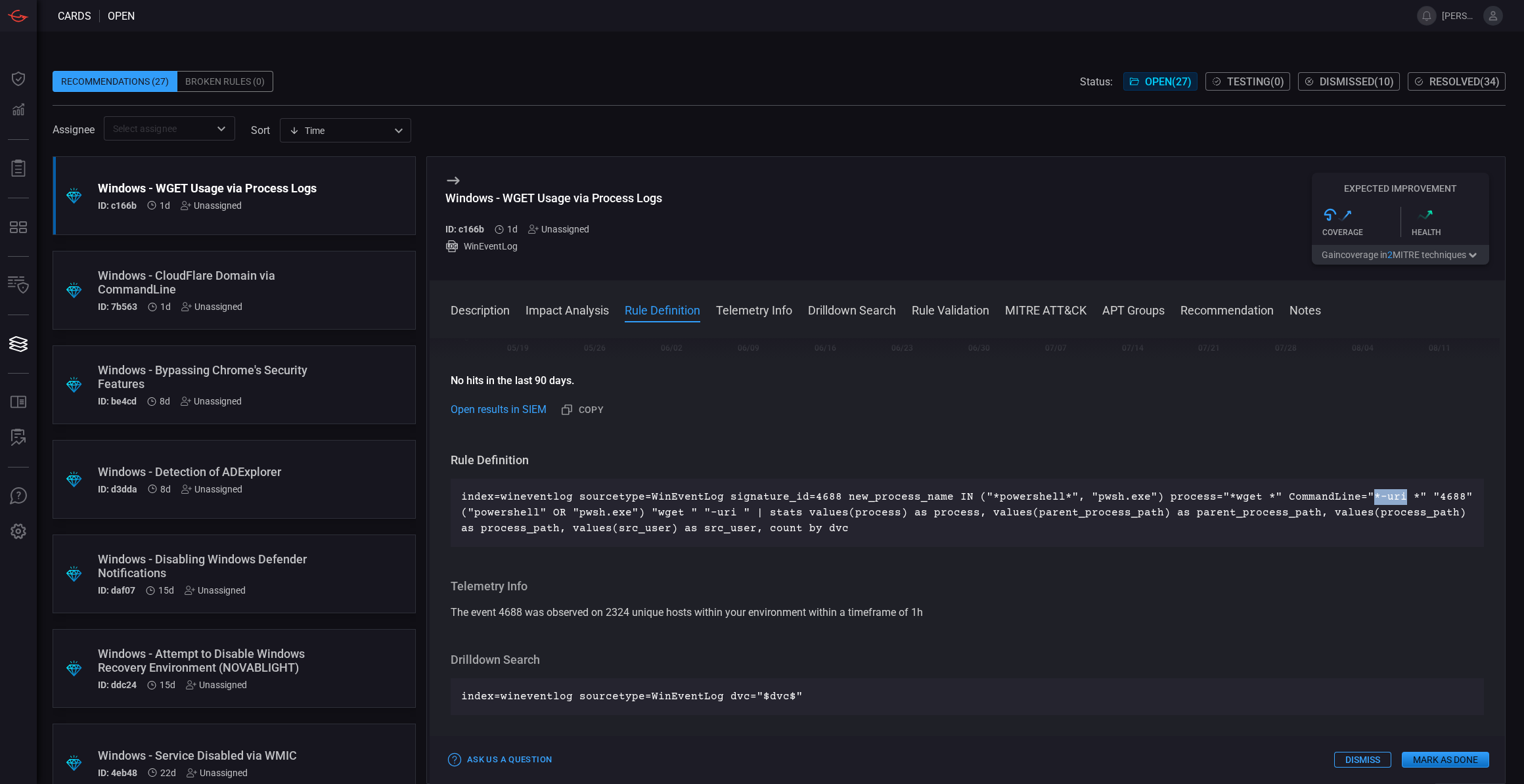
click at [1014, 620] on div "The event 4688 was observed on 2324 unique hosts within your environment within…" at bounding box center [967, 612] width 1033 height 15
drag, startPoint x: 453, startPoint y: 87, endPoint x: 455, endPoint y: 79, distance: 8.2
click at [453, 87] on div "Recommendations (27) Broken Rules (0) Status: Open ( 27 ) Testing ( 0 ) Dismiss…" at bounding box center [779, 81] width 1453 height 21
click at [356, 267] on div ".suggested_cards_icon{fill:url(#suggested_cards_icon);} Windows - CloudFlare Do…" at bounding box center [234, 290] width 363 height 79
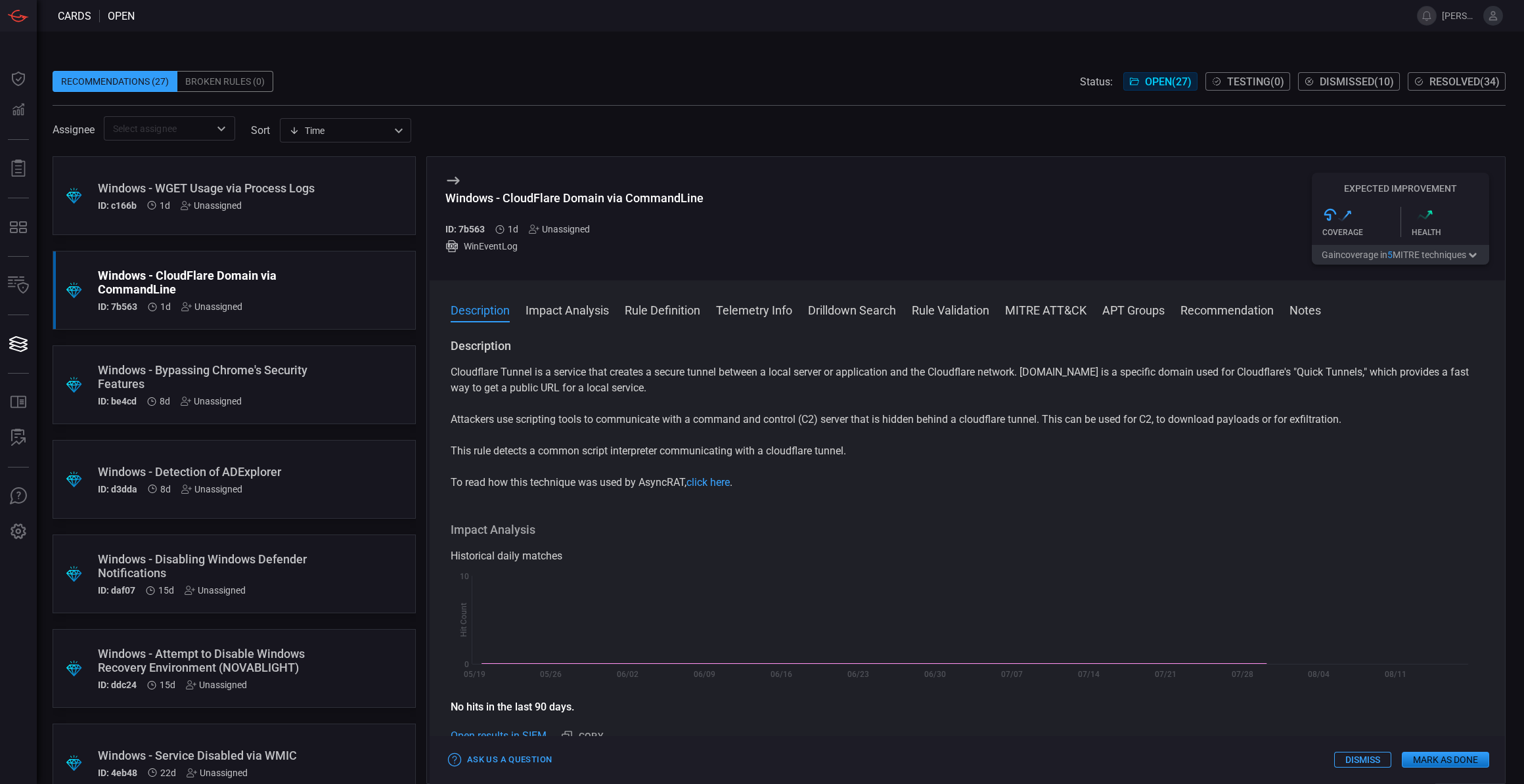
click at [331, 196] on div ".suggested_cards_icon{fill:url(#suggested_cards_icon);} Windows - WGET Usage vi…" at bounding box center [234, 195] width 363 height 79
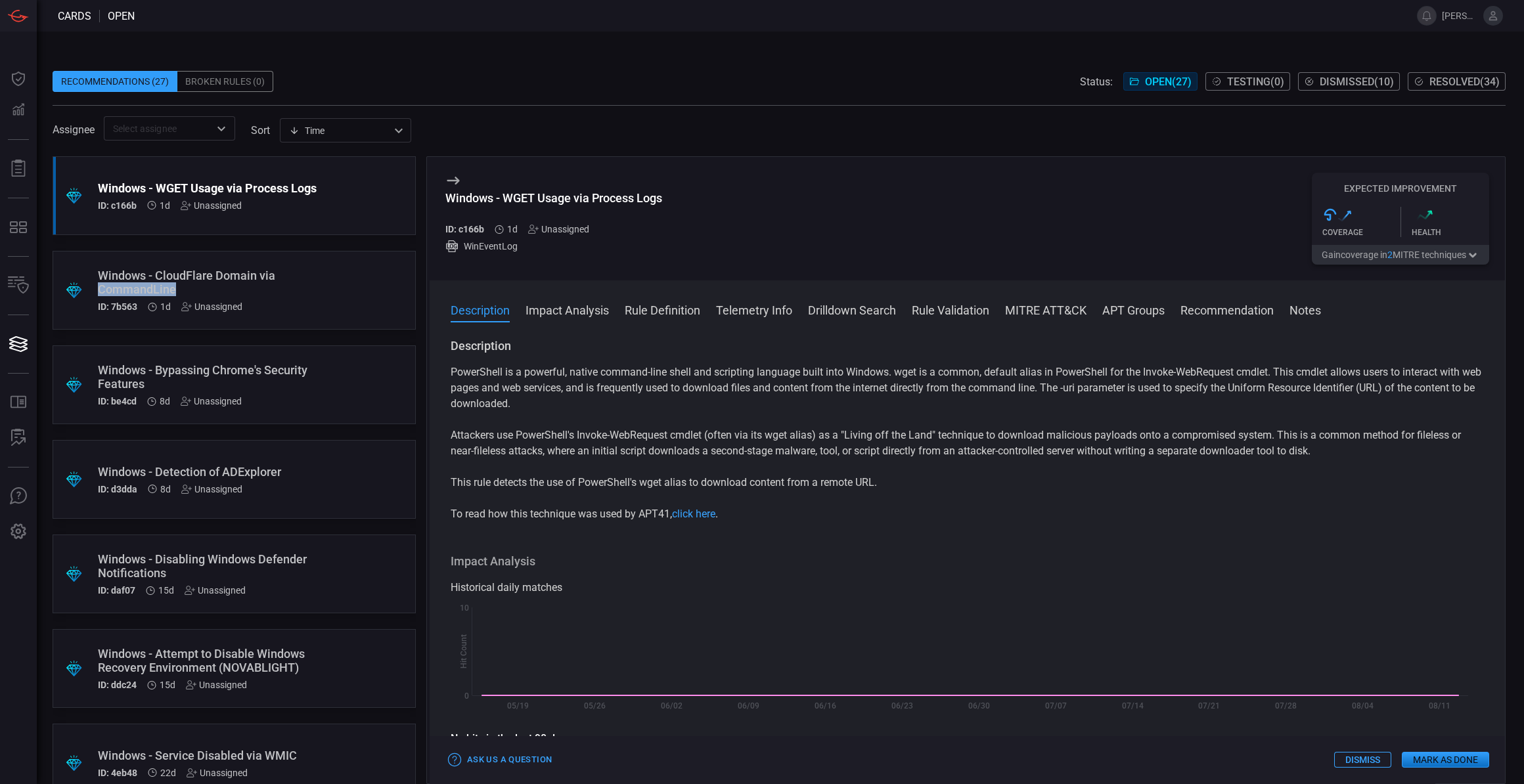
click at [340, 281] on div ".suggested_cards_icon{fill:url(#suggested_cards_icon);} Windows - CloudFlare Do…" at bounding box center [234, 290] width 363 height 79
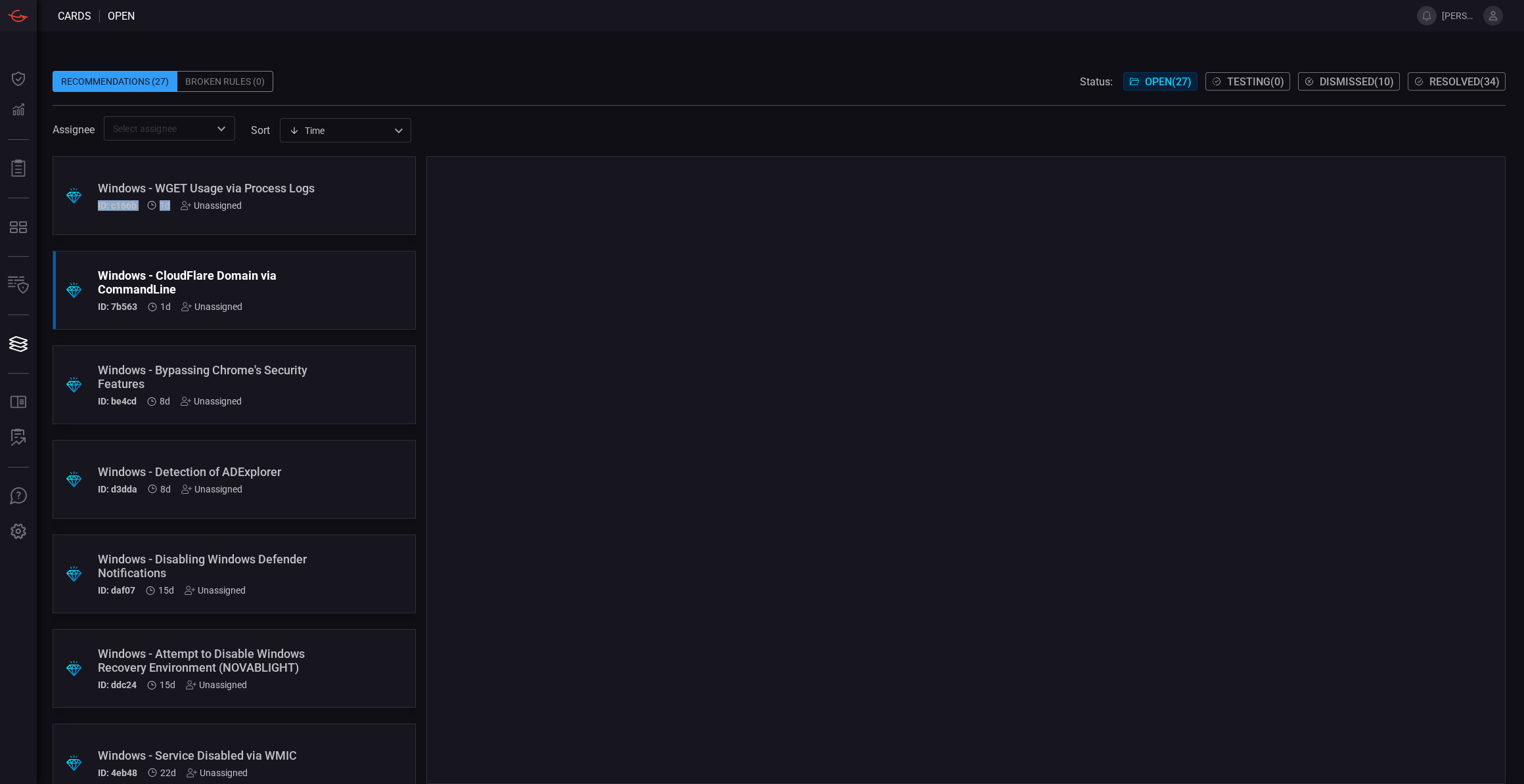
click at [339, 203] on div ".suggested_cards_icon{fill:url(#suggested_cards_icon);} Windows - WGET Usage vi…" at bounding box center [234, 195] width 363 height 79
click at [567, 76] on div "Recommendations (27) Broken Rules (0) Status: Open ( 27 ) Testing ( 0 ) Dismiss…" at bounding box center [779, 81] width 1453 height 21
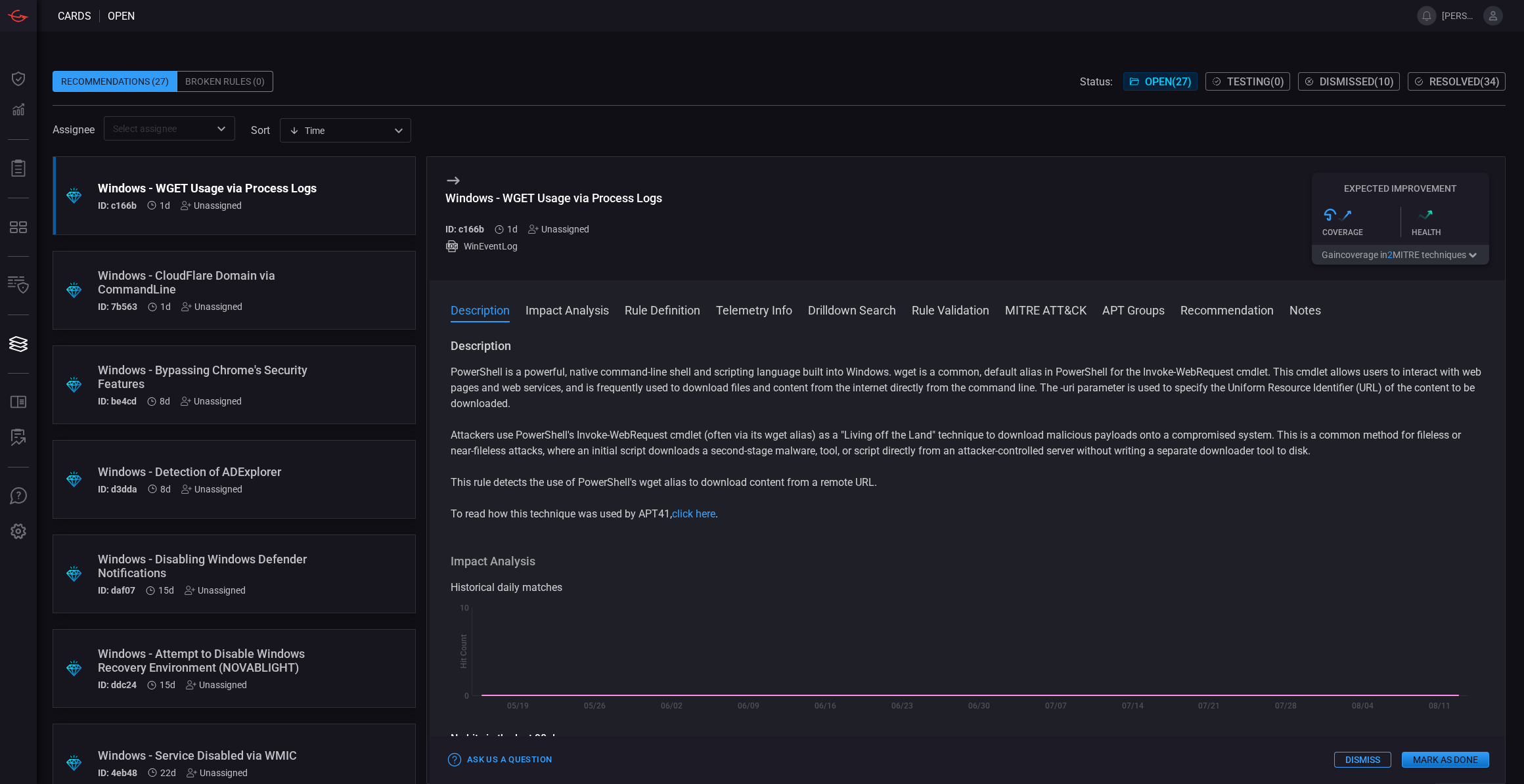
click at [1437, 253] on button "Gain coverage in 2 MITRE technique s" at bounding box center [1400, 254] width 177 height 19
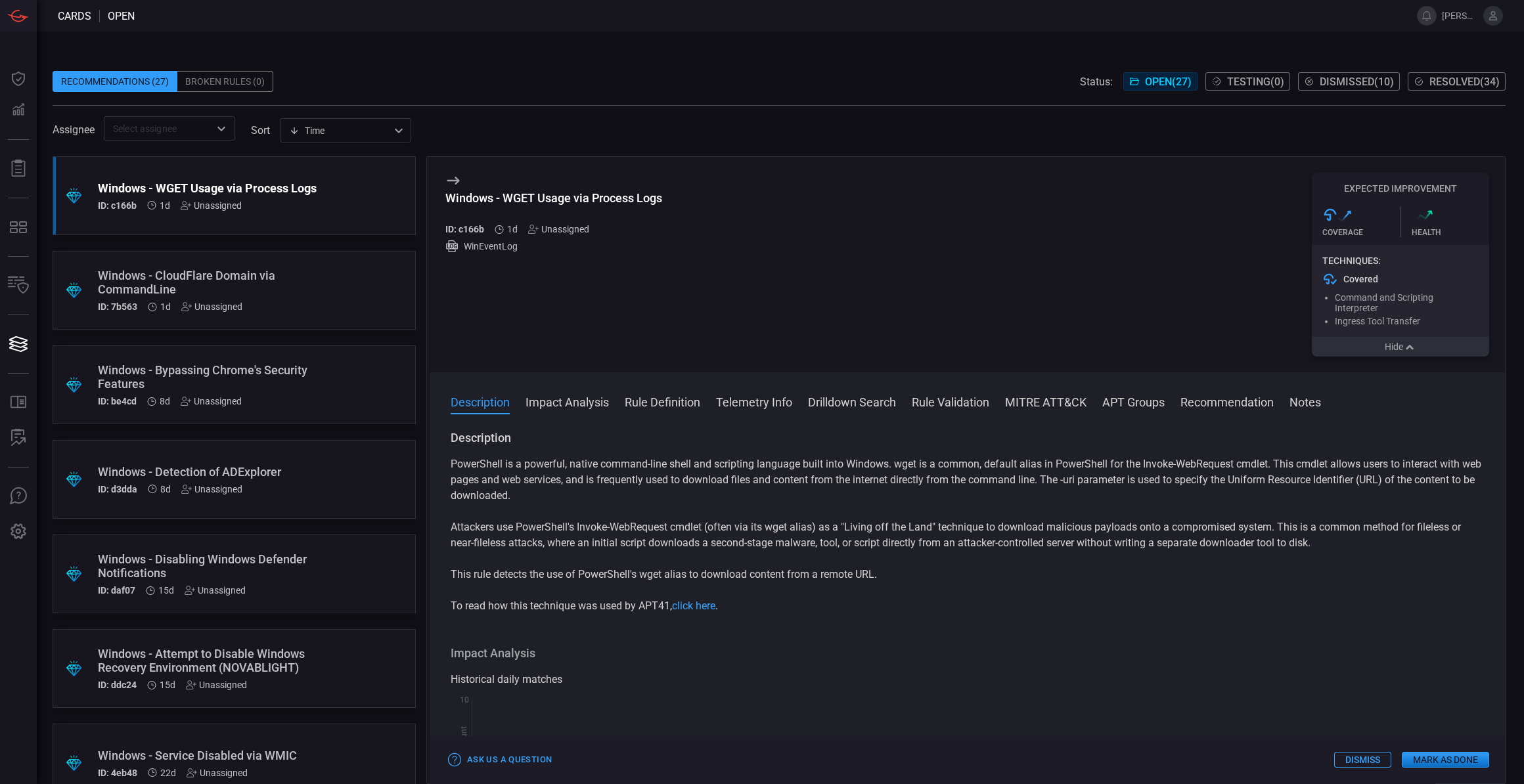
click at [1393, 352] on button "Hide" at bounding box center [1400, 346] width 177 height 19
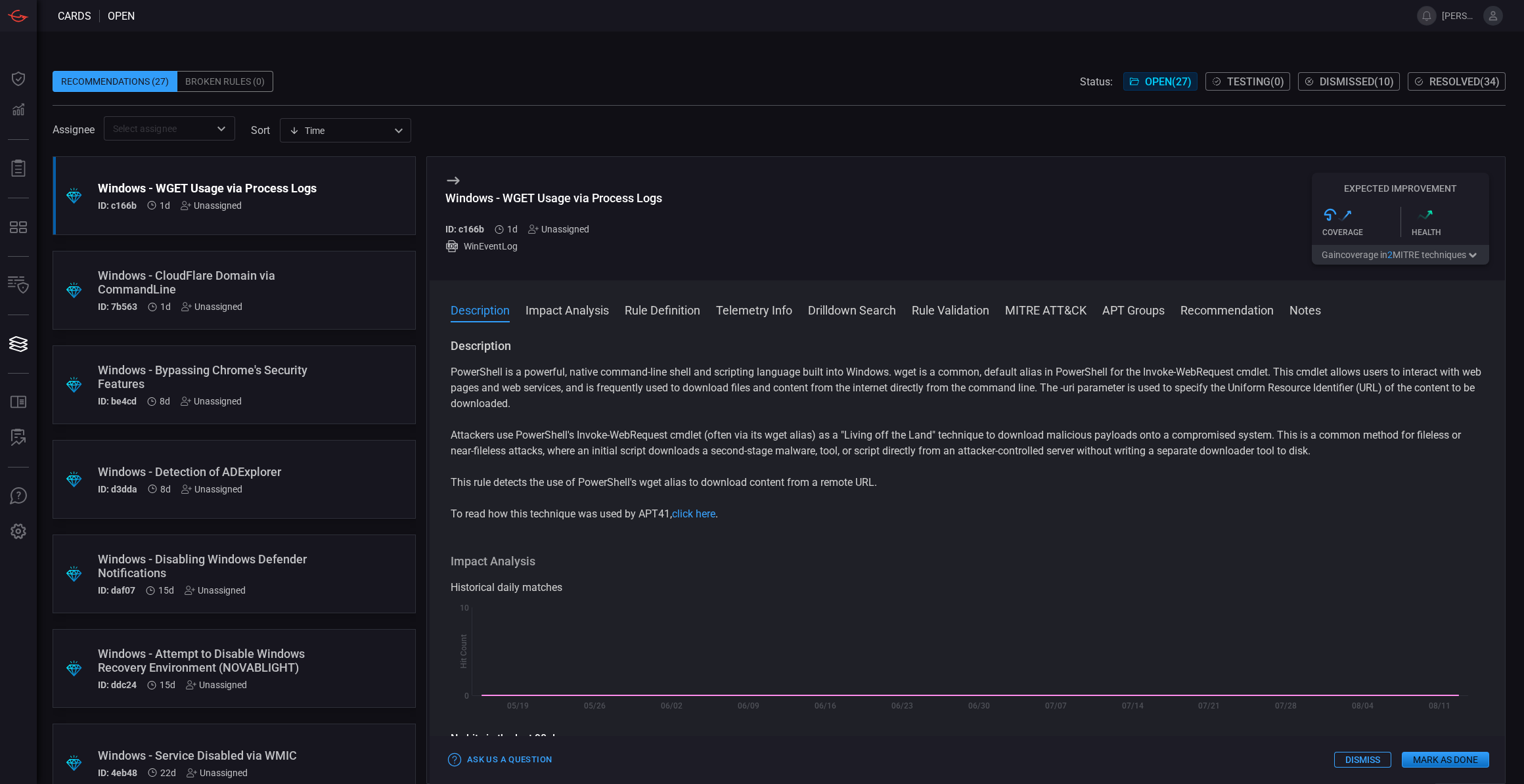
click at [647, 46] on div "Recommendations (27) Broken Rules (0) Status: Open ( 27 ) Testing ( 0 ) Dismiss…" at bounding box center [780, 407] width 1487 height 752
